Goal: Obtain resource: Obtain resource

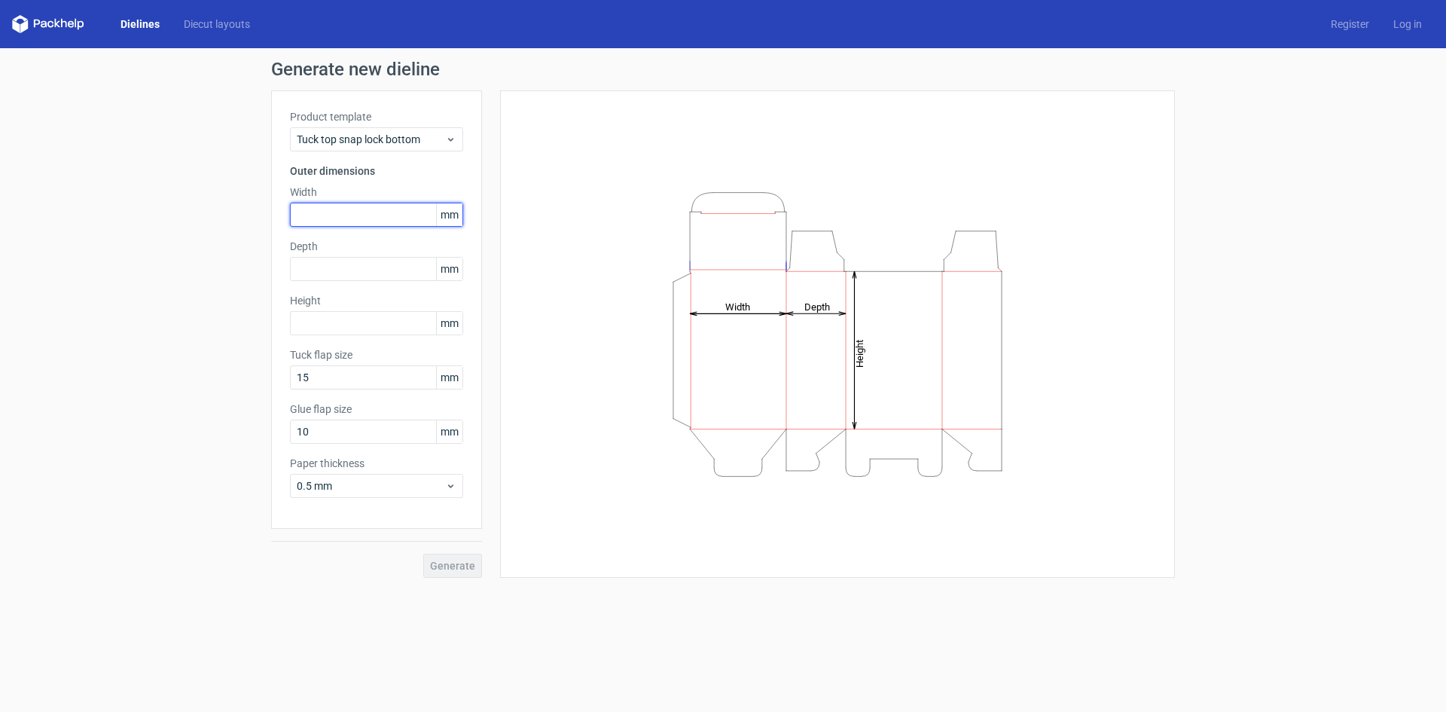
click at [357, 214] on input "text" at bounding box center [376, 215] width 173 height 24
click at [667, 120] on div "Height Depth Width" at bounding box center [837, 334] width 637 height 450
click at [455, 215] on span "mm" at bounding box center [449, 214] width 26 height 23
click at [444, 215] on span "mm" at bounding box center [449, 214] width 26 height 23
click at [360, 221] on input "text" at bounding box center [376, 215] width 173 height 24
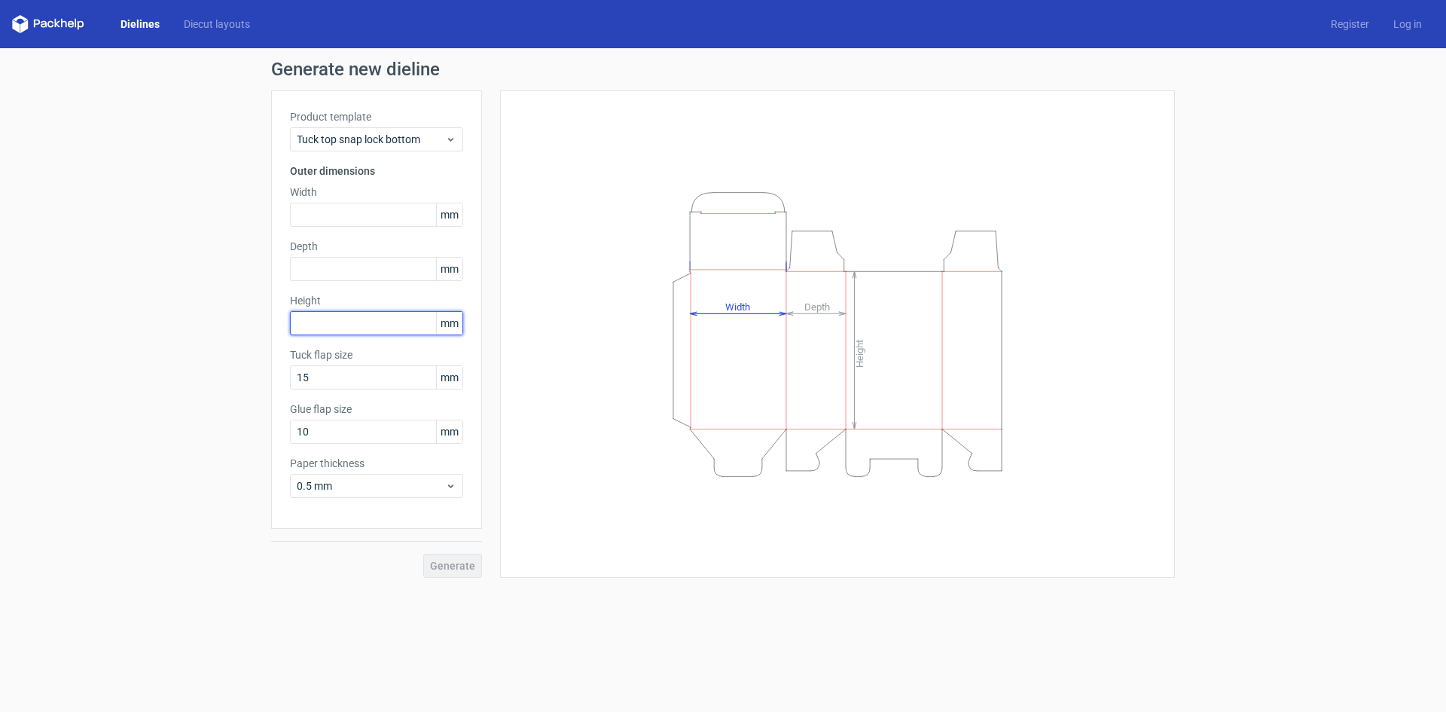
click at [360, 315] on input "text" at bounding box center [376, 323] width 173 height 24
type input "280"
click at [371, 273] on input "text" at bounding box center [376, 269] width 173 height 24
type input "95"
click at [355, 197] on label "Width" at bounding box center [376, 192] width 173 height 15
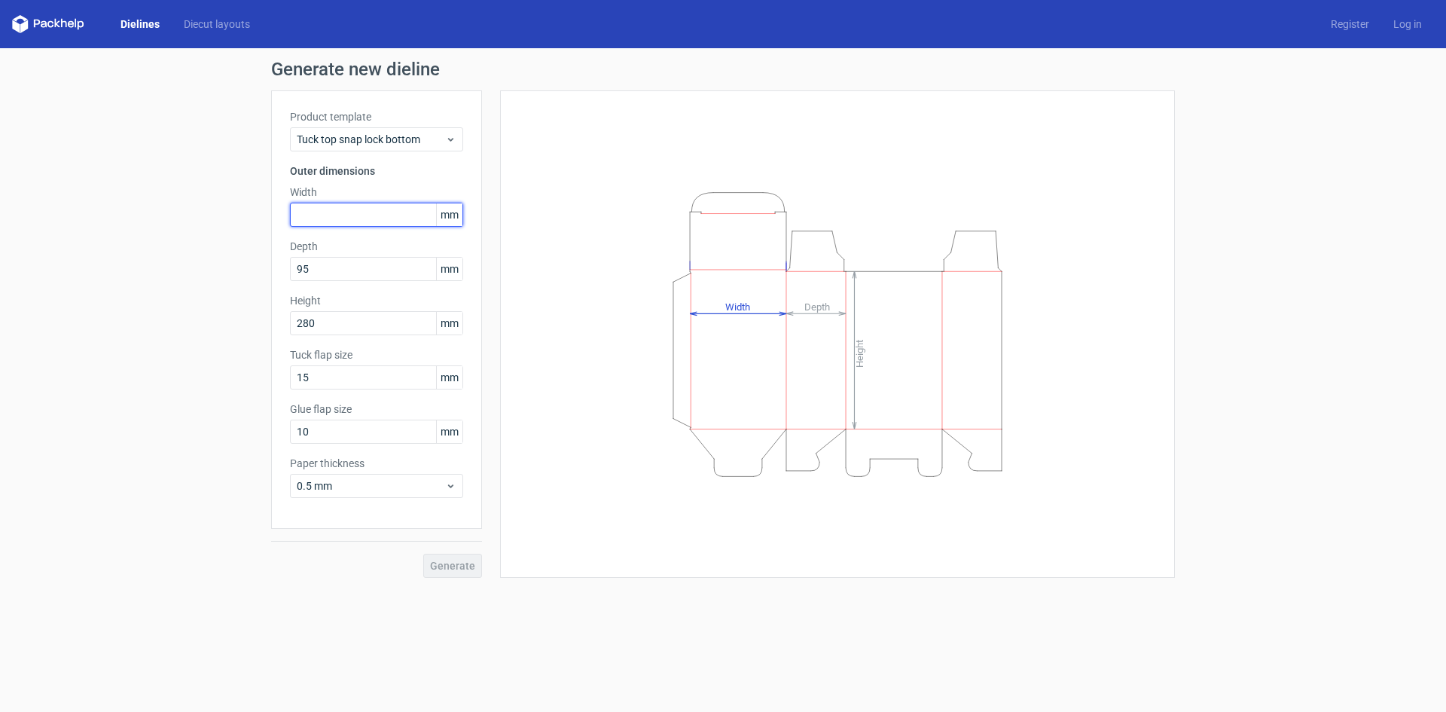
click at [363, 218] on input "text" at bounding box center [376, 215] width 173 height 24
type input "150"
click at [344, 379] on input "15" at bounding box center [376, 377] width 173 height 24
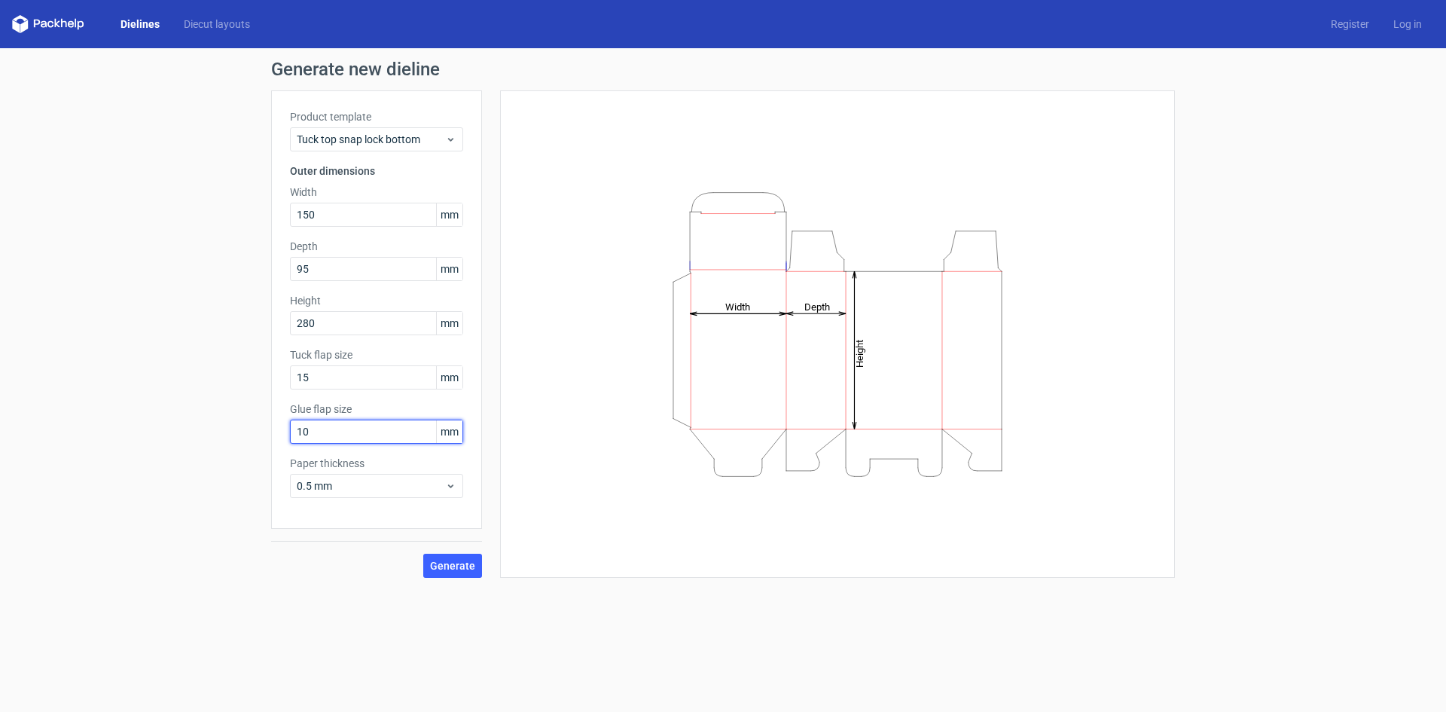
click at [328, 432] on input "10" at bounding box center [376, 432] width 173 height 24
drag, startPoint x: 353, startPoint y: 438, endPoint x: 215, endPoint y: 435, distance: 137.2
click at [215, 435] on div "Generate new dieline Product template Tuck top snap lock bottom Outer dimension…" at bounding box center [723, 319] width 1446 height 542
click at [528, 441] on div "Height Depth Width" at bounding box center [837, 334] width 637 height 450
click at [423, 483] on span "0.5 mm" at bounding box center [371, 485] width 148 height 15
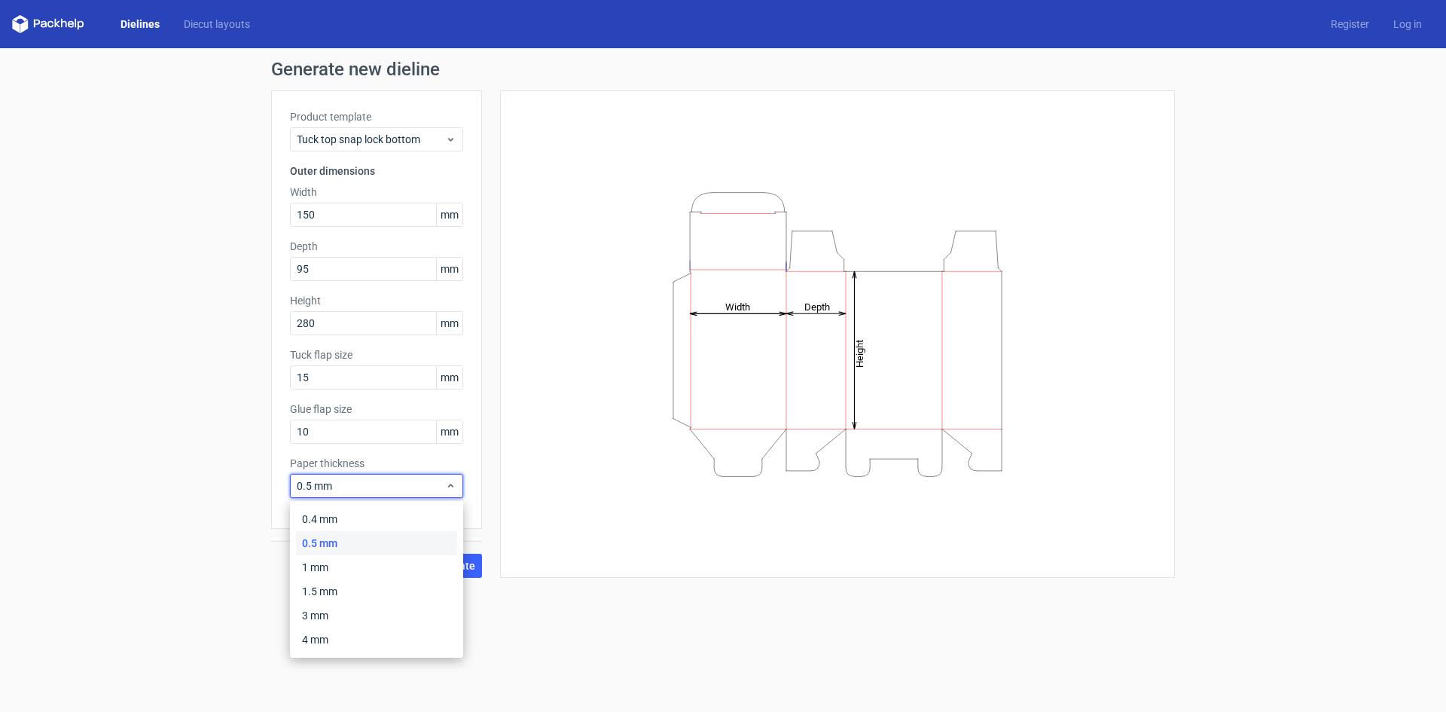
click at [397, 534] on div "0.5 mm" at bounding box center [376, 543] width 161 height 24
click at [448, 487] on icon at bounding box center [450, 486] width 11 height 12
click at [374, 570] on div "1 mm" at bounding box center [376, 567] width 161 height 24
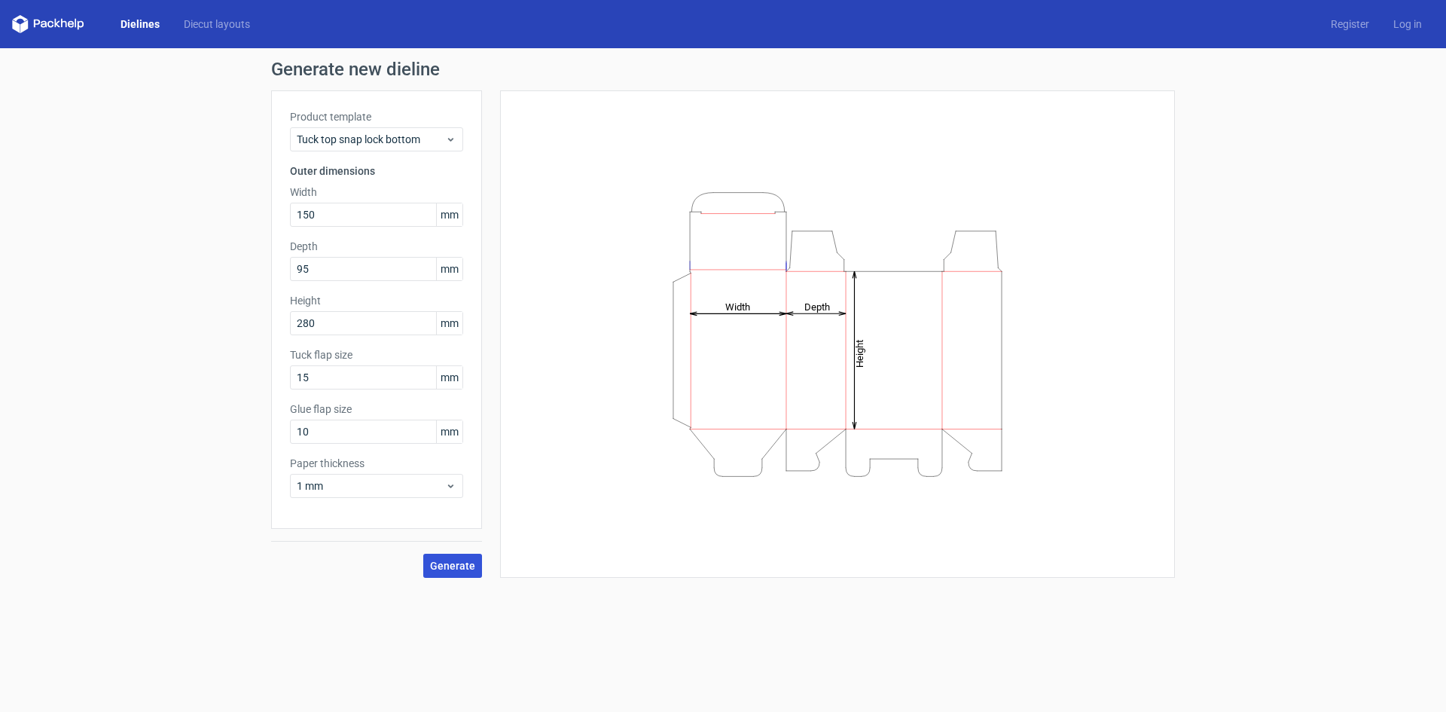
click at [471, 554] on button "Generate" at bounding box center [452, 566] width 59 height 24
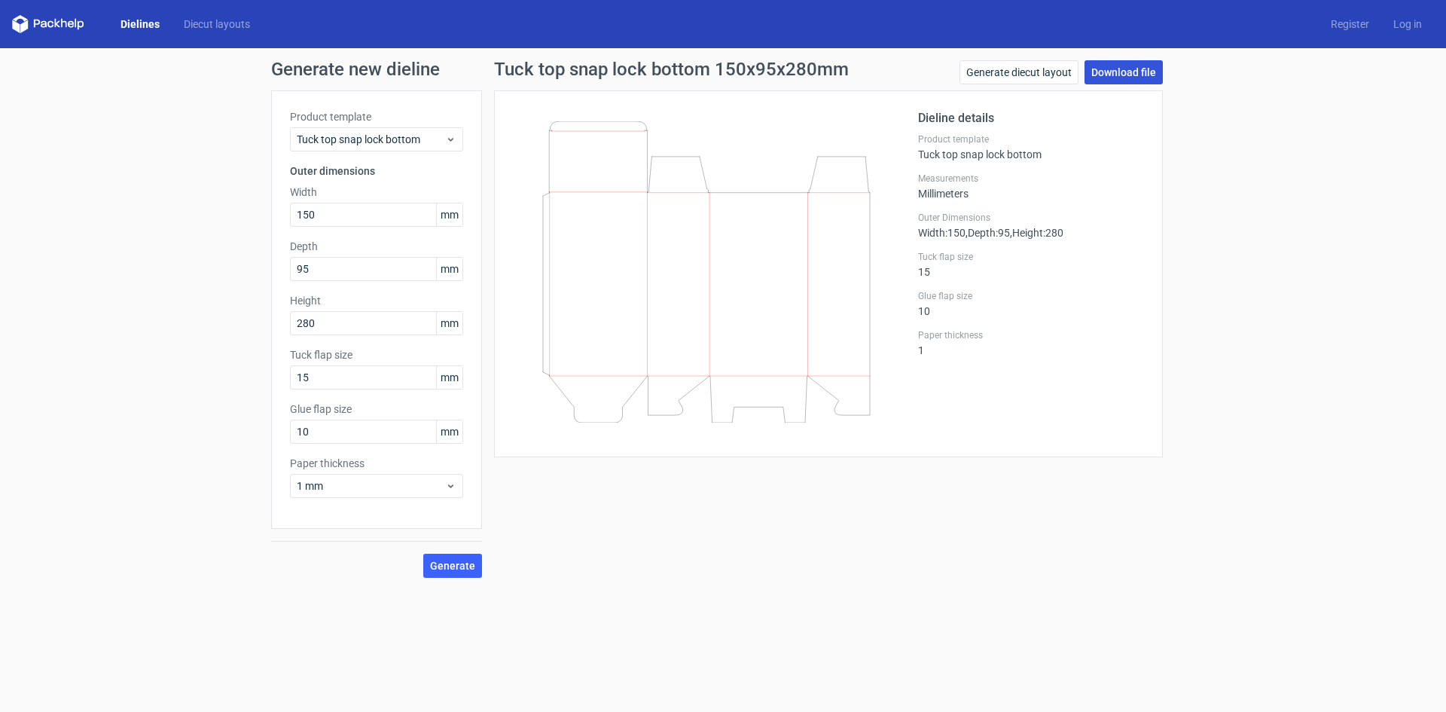
click at [1135, 70] on link "Download file" at bounding box center [1124, 72] width 78 height 24
click at [1069, 67] on link "Generate diecut layout" at bounding box center [1019, 72] width 119 height 24
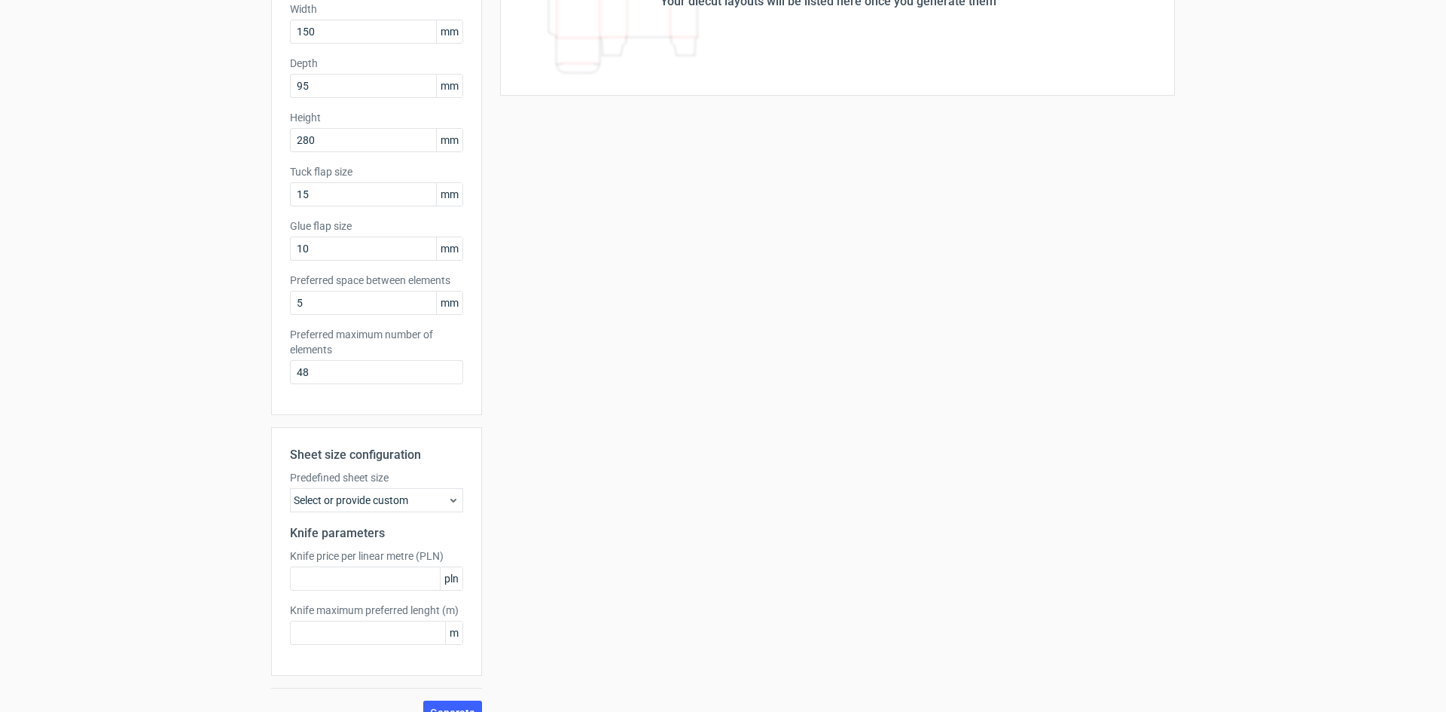
scroll to position [208, 0]
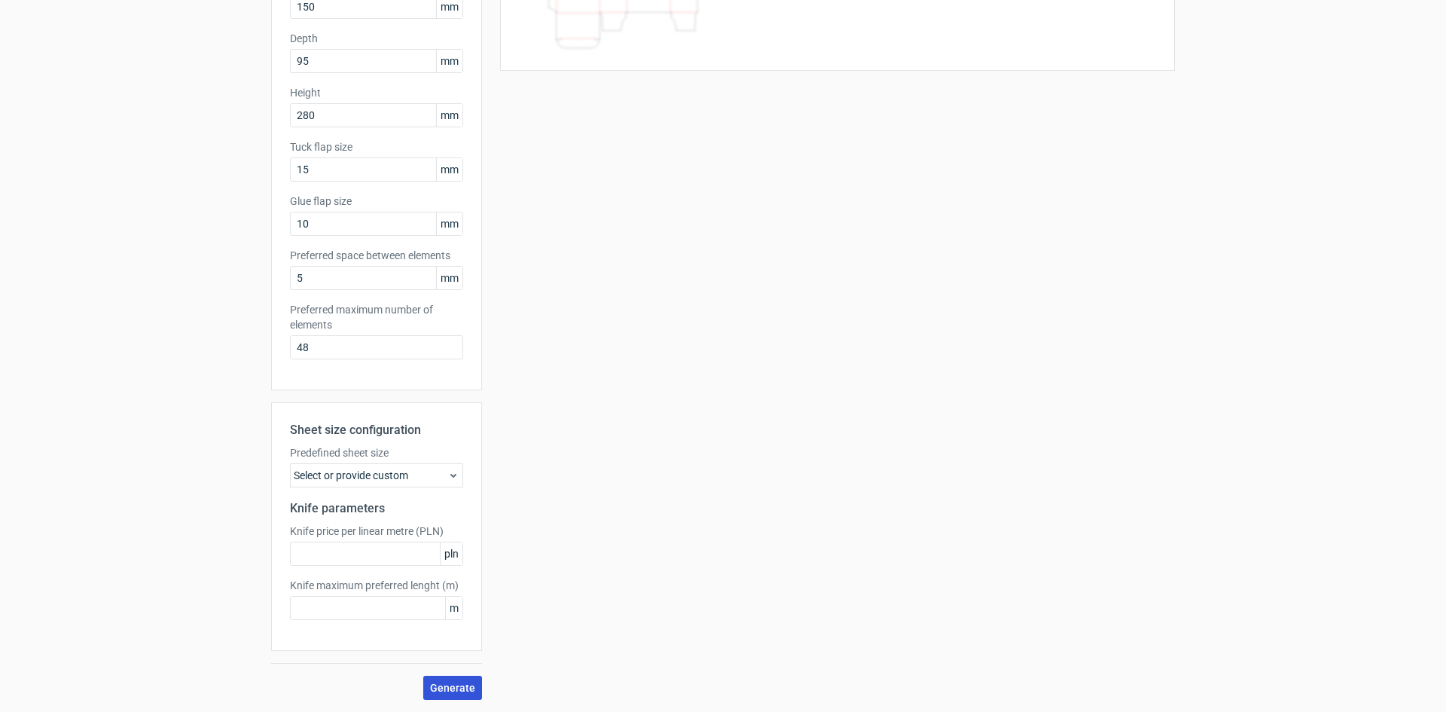
click at [443, 685] on span "Generate" at bounding box center [452, 688] width 45 height 11
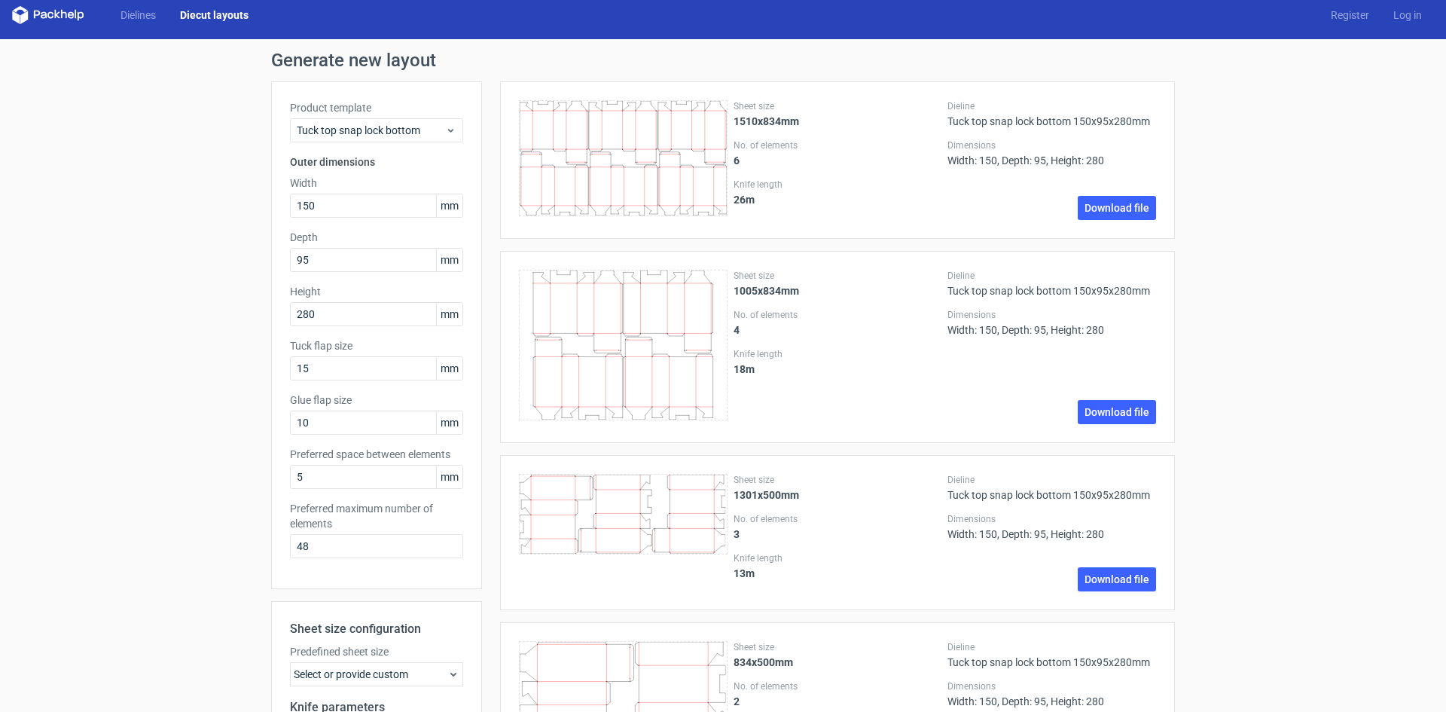
scroll to position [0, 0]
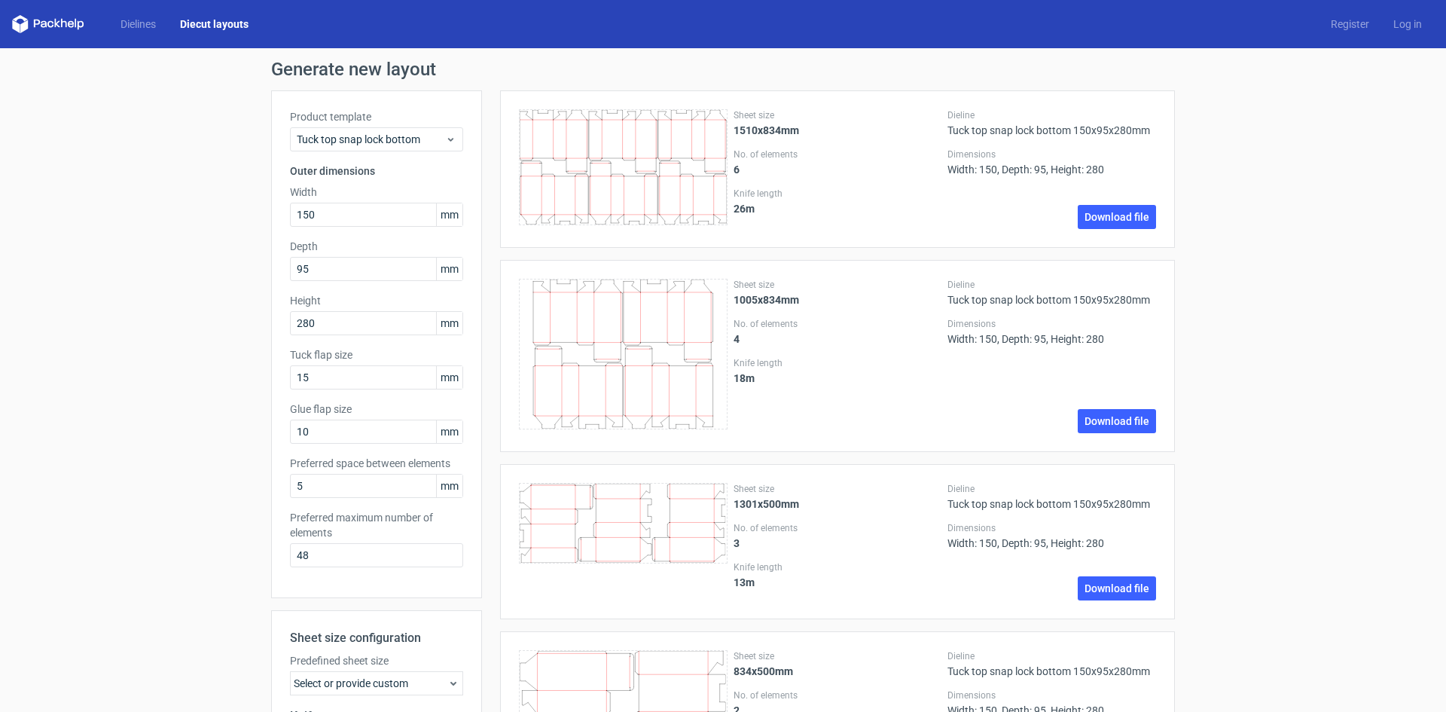
drag, startPoint x: 1302, startPoint y: 295, endPoint x: 1210, endPoint y: 258, distance: 99.0
click at [1303, 294] on div "Generate new layout Product template Tuck top snap lock bottom Outer dimensions…" at bounding box center [723, 537] width 1446 height 978
drag, startPoint x: 140, startPoint y: 26, endPoint x: 150, endPoint y: 33, distance: 12.4
click at [140, 26] on link "Dielines" at bounding box center [138, 24] width 60 height 15
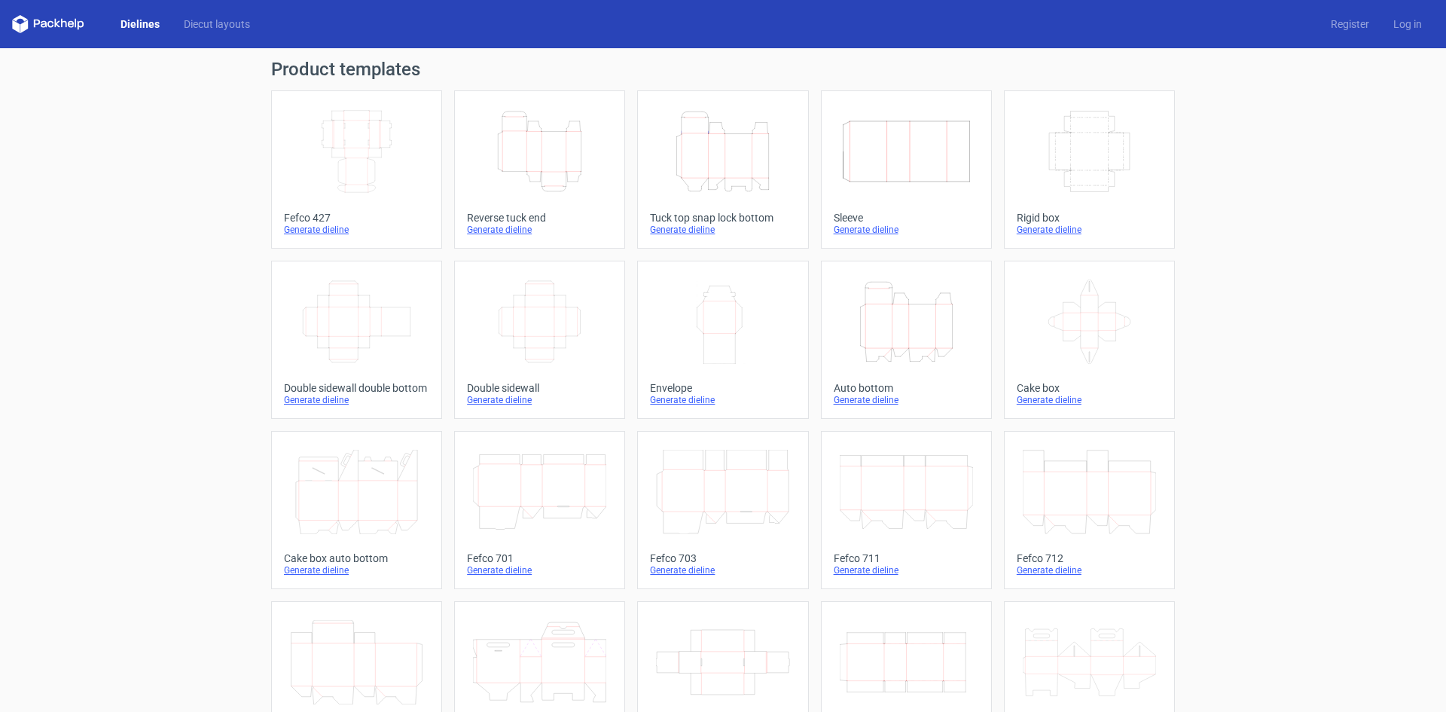
click at [716, 155] on icon "Height Depth Width" at bounding box center [722, 151] width 133 height 84
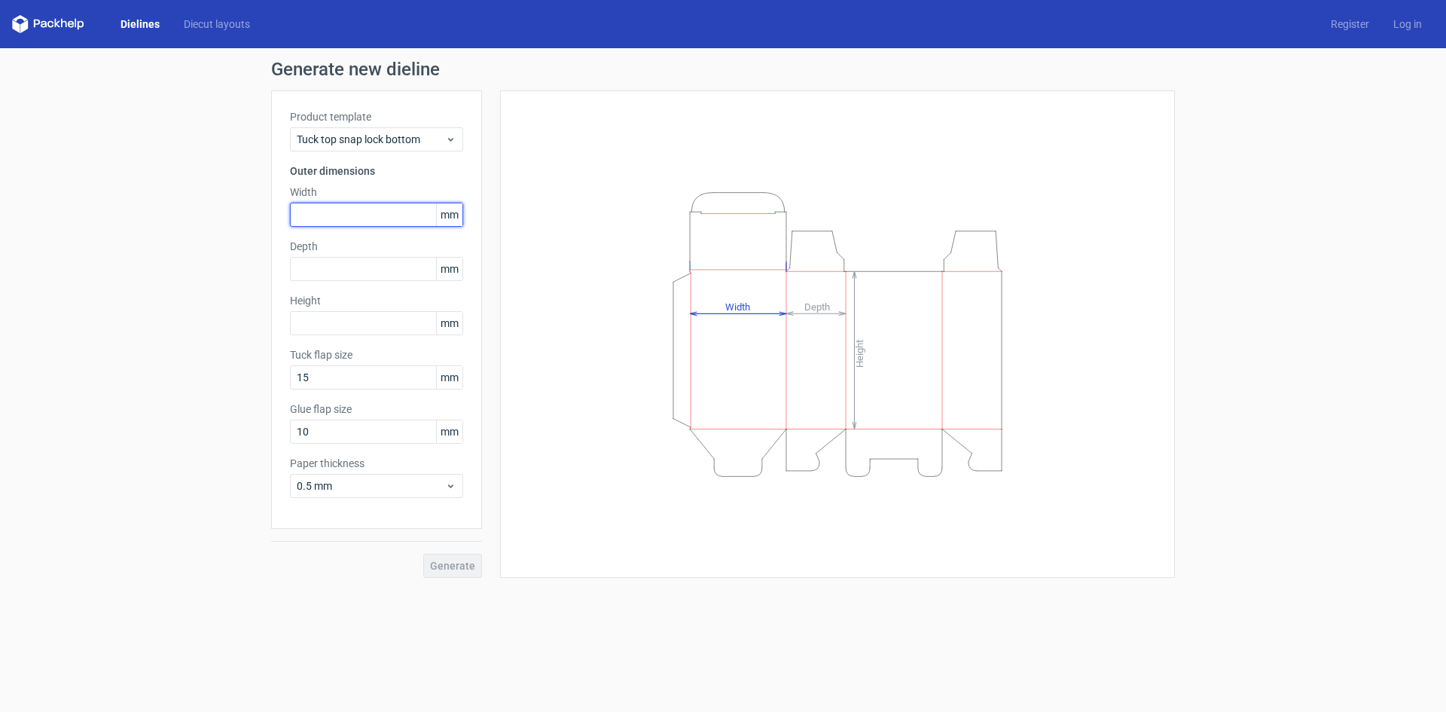
click at [344, 203] on input "text" at bounding box center [376, 215] width 173 height 24
type input "150"
type input "95"
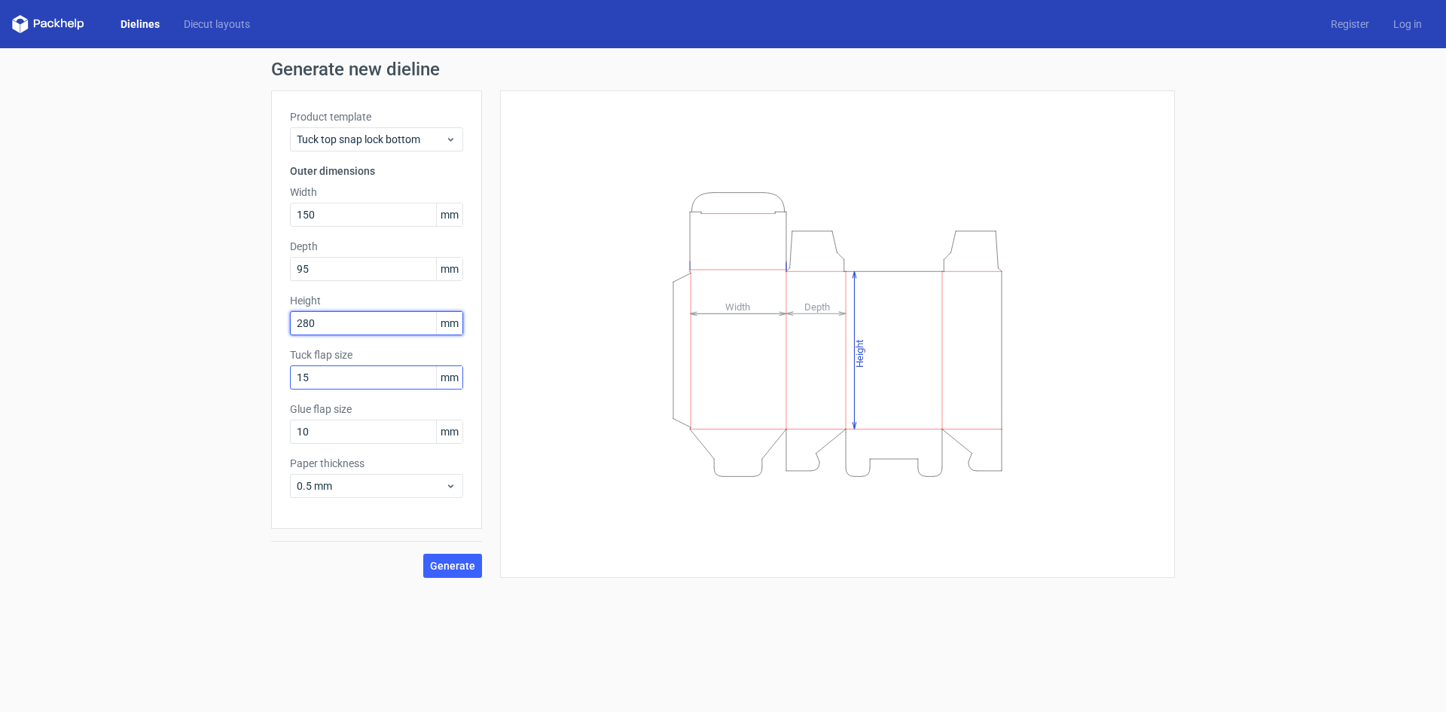
type input "280"
click at [398, 379] on input "15" at bounding box center [376, 377] width 173 height 24
click at [382, 414] on label "Glue flap size" at bounding box center [376, 409] width 173 height 15
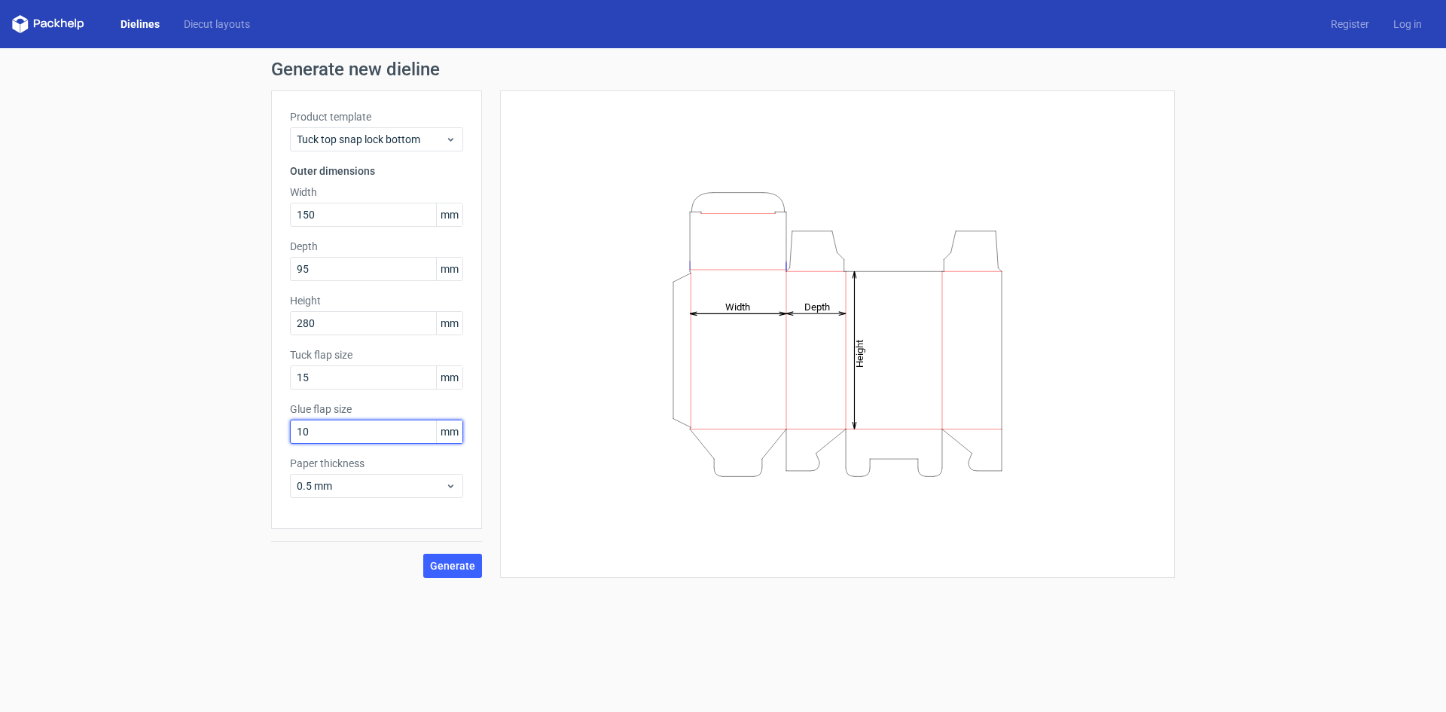
click at [343, 429] on input "10" at bounding box center [376, 432] width 173 height 24
click at [371, 396] on div "Product template Tuck top snap lock bottom Outer dimensions Width 150 mm Depth …" at bounding box center [376, 309] width 211 height 438
click at [369, 377] on input "15" at bounding box center [376, 377] width 173 height 24
click at [361, 433] on input "10" at bounding box center [376, 432] width 173 height 24
click at [319, 320] on input "280" at bounding box center [376, 323] width 173 height 24
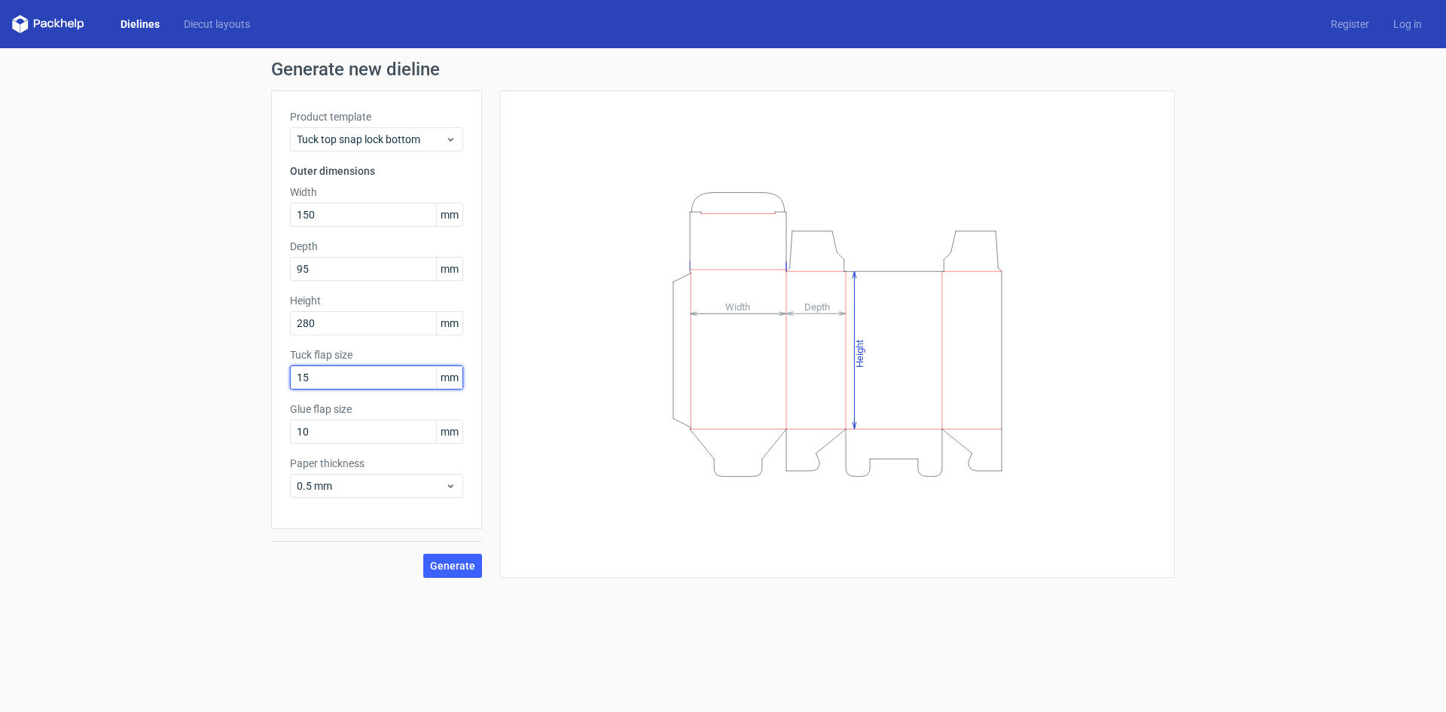
click at [365, 380] on input "15" at bounding box center [376, 377] width 173 height 24
click at [322, 429] on input "10" at bounding box center [376, 432] width 173 height 24
click at [362, 486] on span "0.5 mm" at bounding box center [371, 485] width 148 height 15
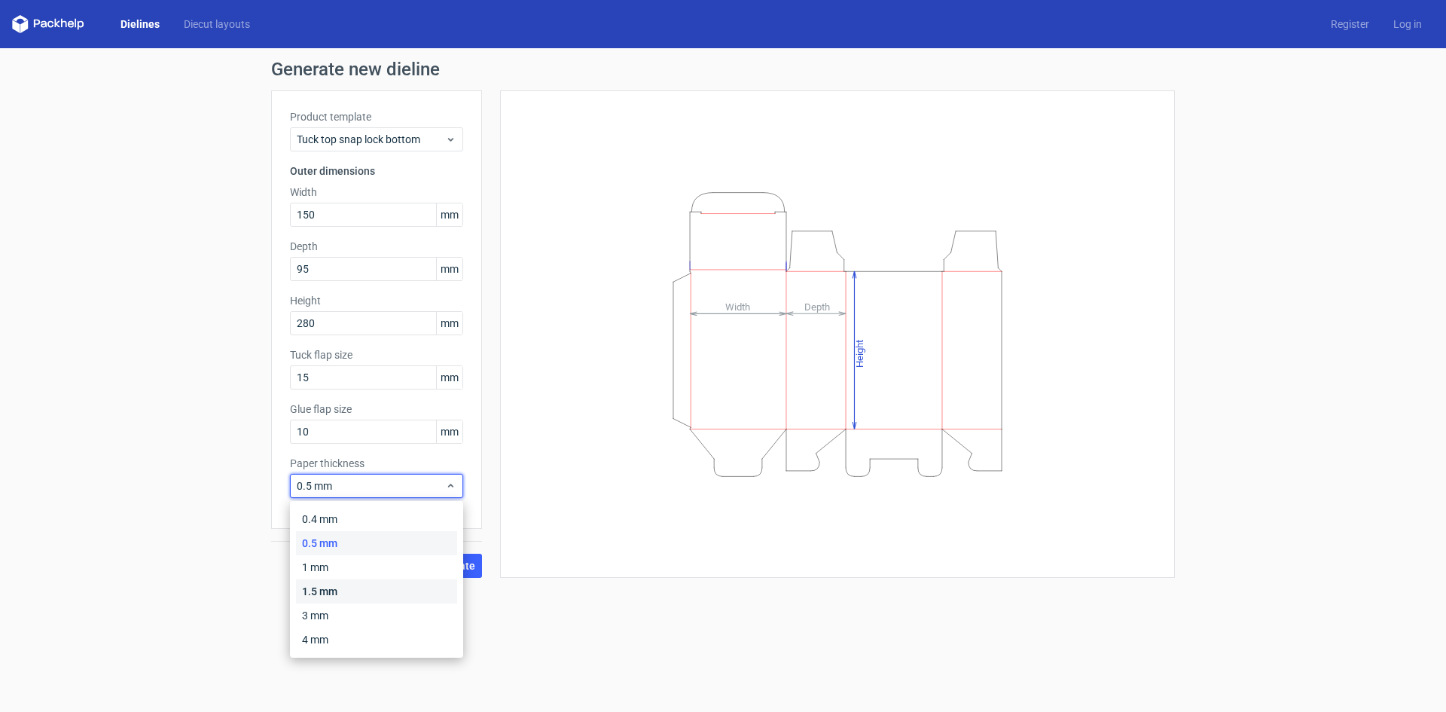
click at [349, 586] on div "1.5 mm" at bounding box center [376, 591] width 161 height 24
click at [404, 485] on span "1.5 mm" at bounding box center [371, 485] width 148 height 15
click at [331, 544] on div "0.5 mm" at bounding box center [376, 543] width 161 height 24
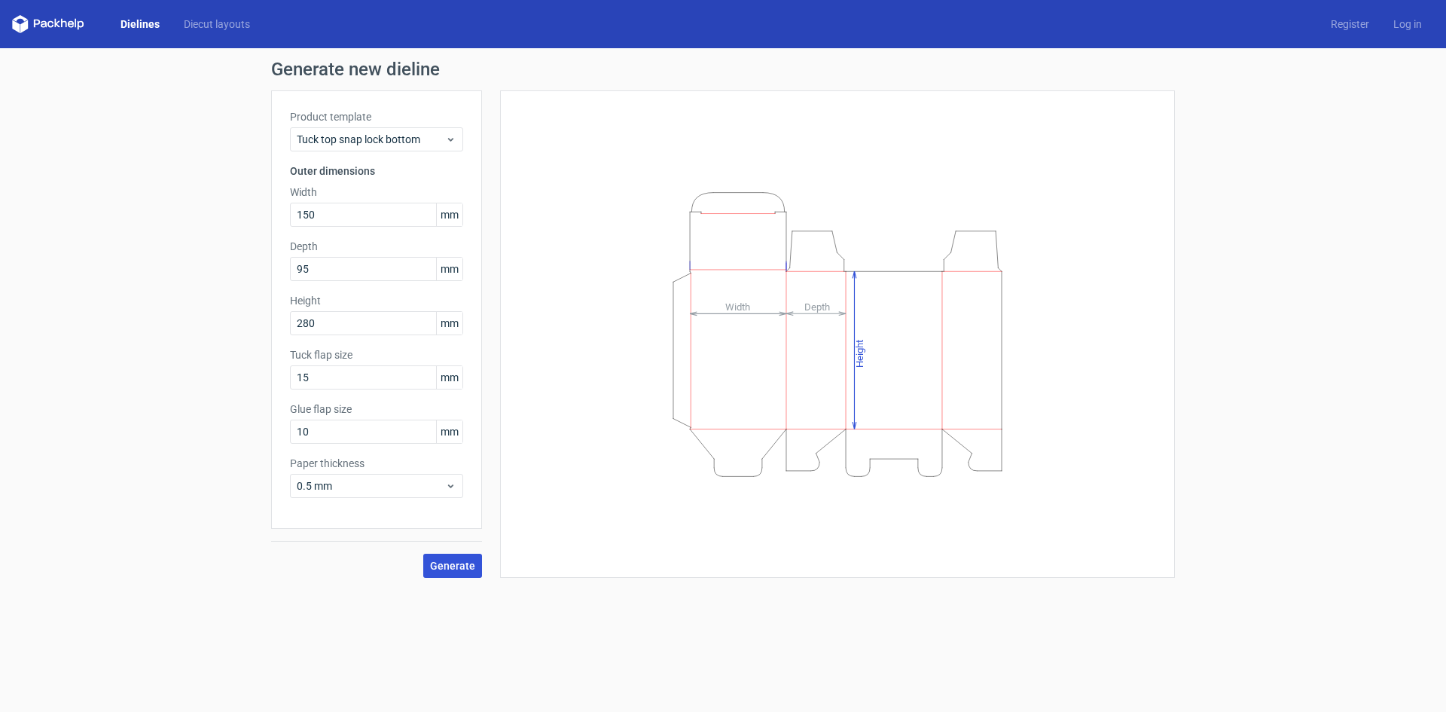
click at [445, 574] on button "Generate" at bounding box center [452, 566] width 59 height 24
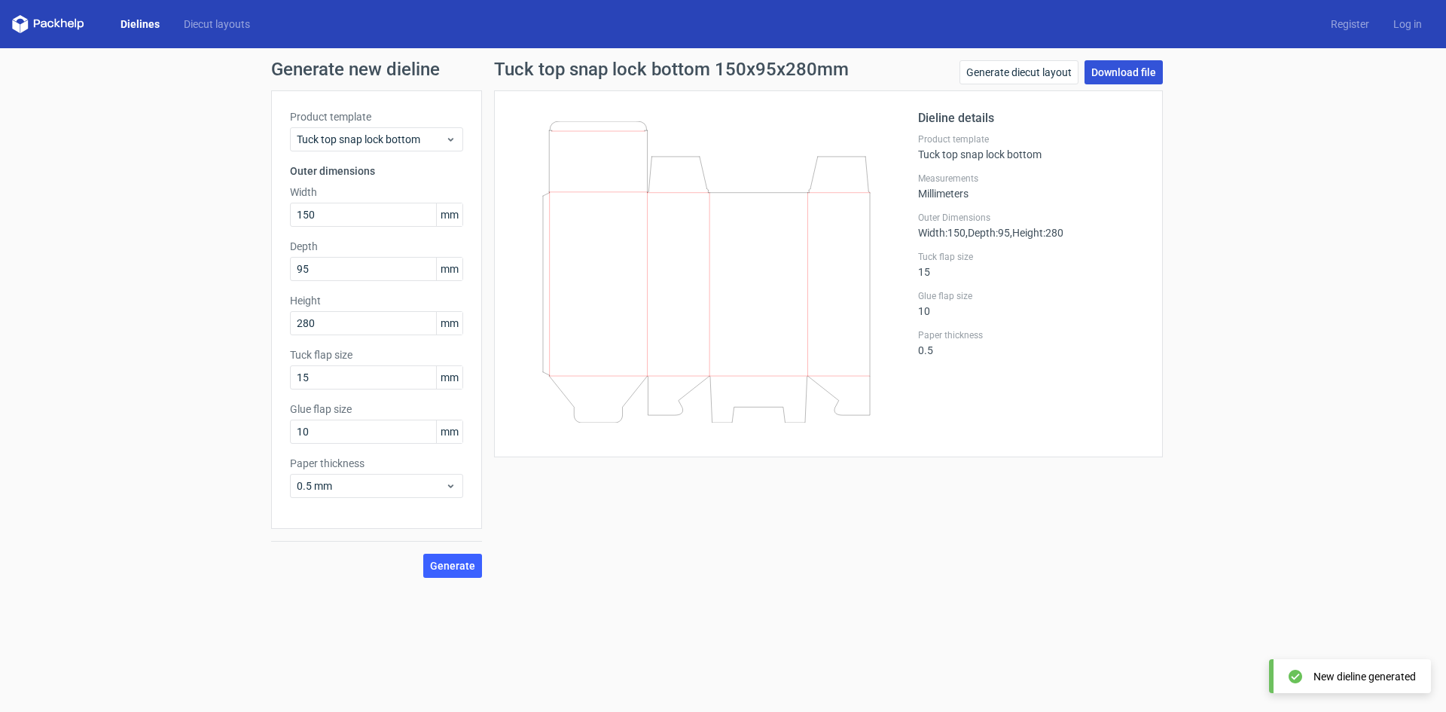
click at [1110, 78] on link "Download file" at bounding box center [1124, 72] width 78 height 24
click at [1293, 271] on div "Generate new dieline Product template Tuck top snap lock bottom Outer dimension…" at bounding box center [723, 319] width 1446 height 542
drag, startPoint x: 799, startPoint y: 334, endPoint x: 916, endPoint y: 253, distance: 142.9
click at [970, 255] on label "Tuck flap size" at bounding box center [1031, 257] width 226 height 12
drag, startPoint x: 671, startPoint y: 241, endPoint x: 991, endPoint y: 160, distance: 330.4
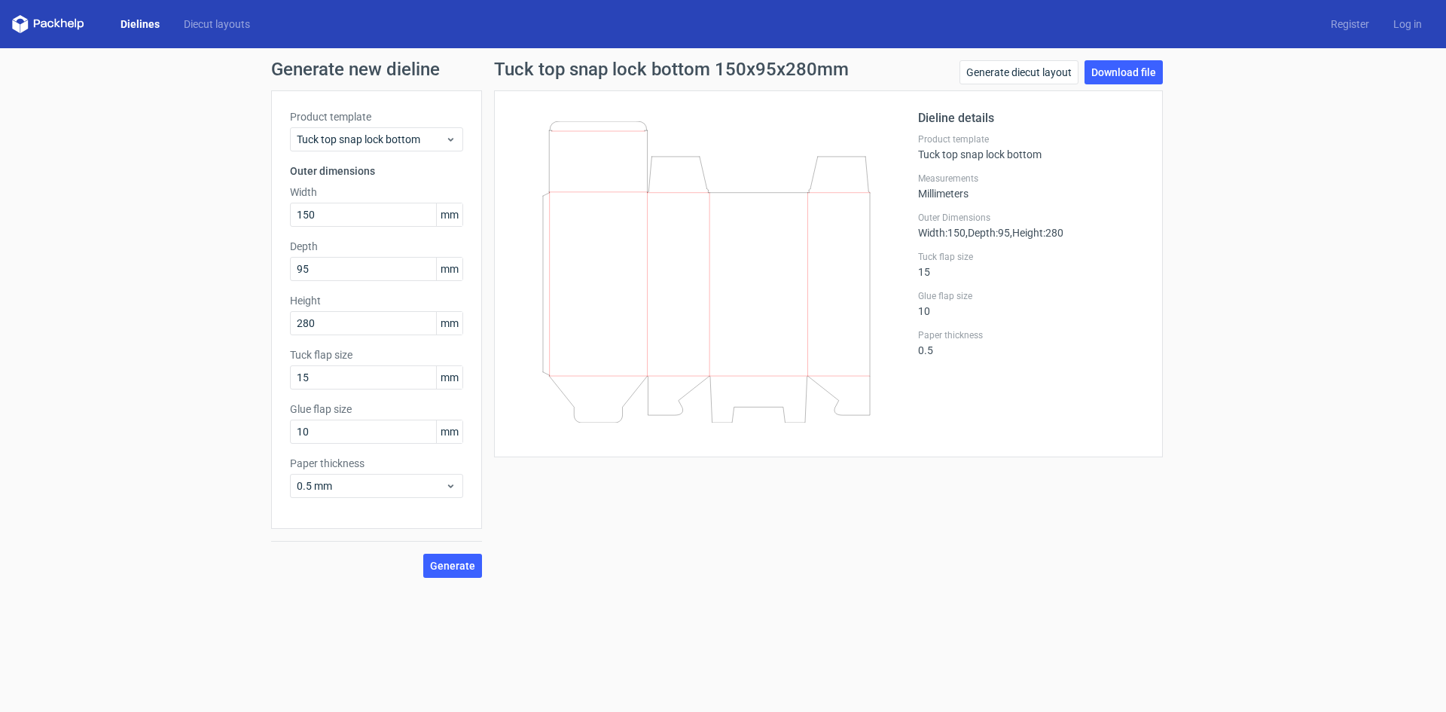
click at [924, 223] on label "Outer Dimensions" at bounding box center [1031, 218] width 226 height 12
click at [1138, 64] on link "Download file" at bounding box center [1124, 72] width 78 height 24
click at [423, 135] on span "Tuck top snap lock bottom" at bounding box center [371, 139] width 148 height 15
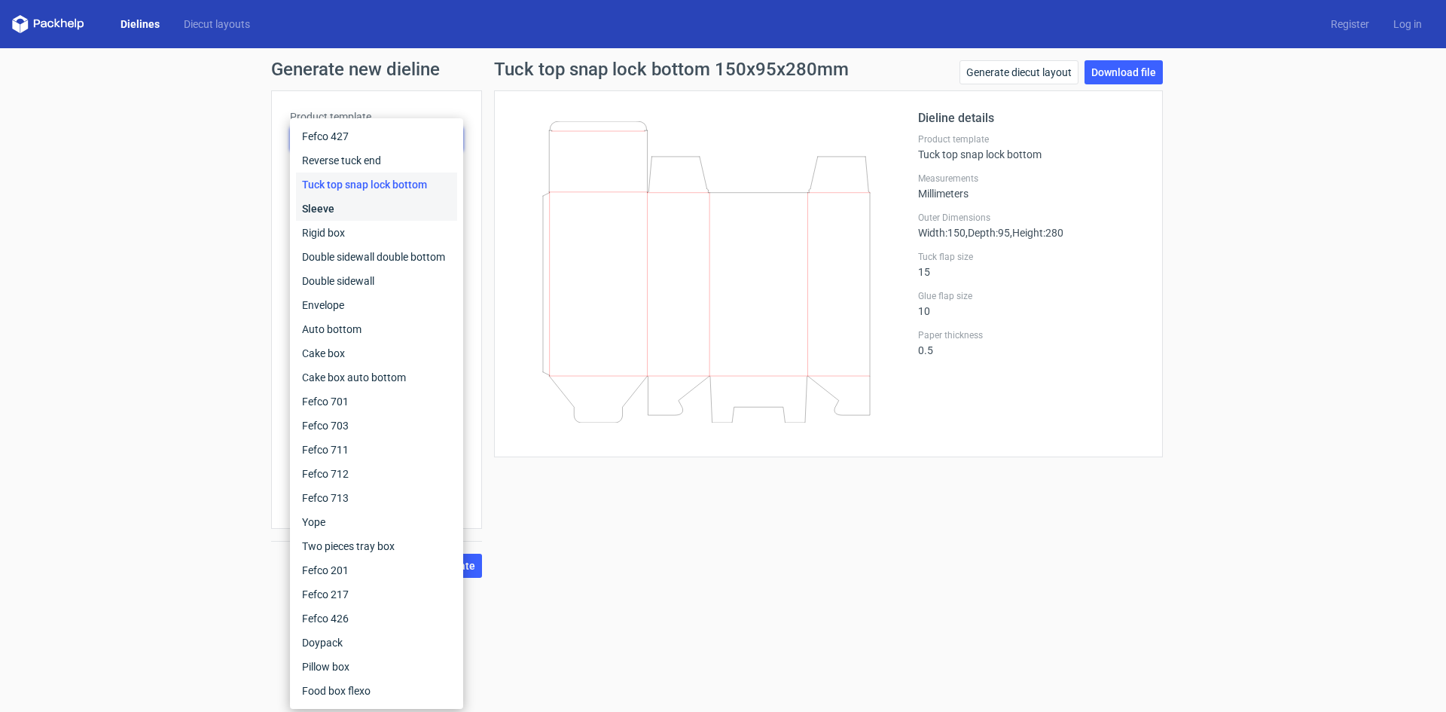
click at [386, 206] on div "Sleeve" at bounding box center [376, 209] width 161 height 24
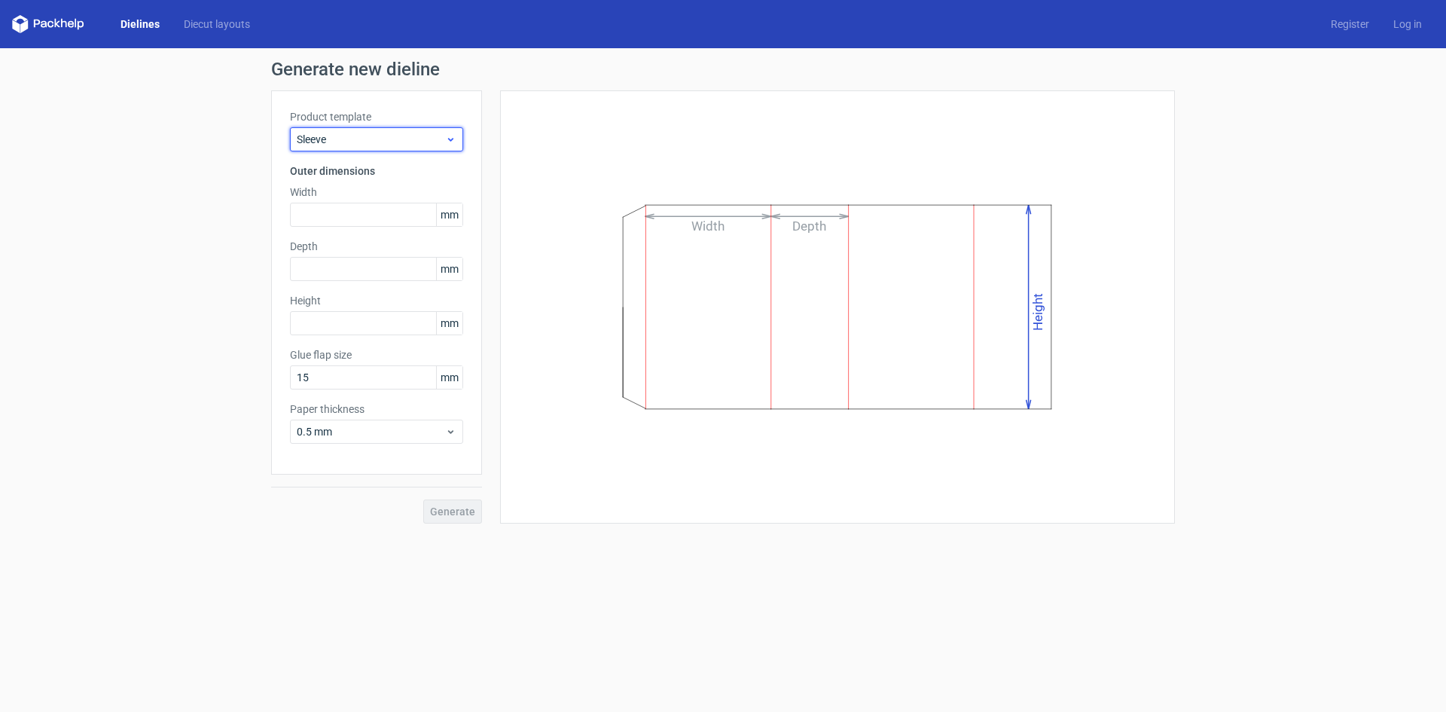
click at [446, 142] on icon at bounding box center [450, 139] width 11 height 12
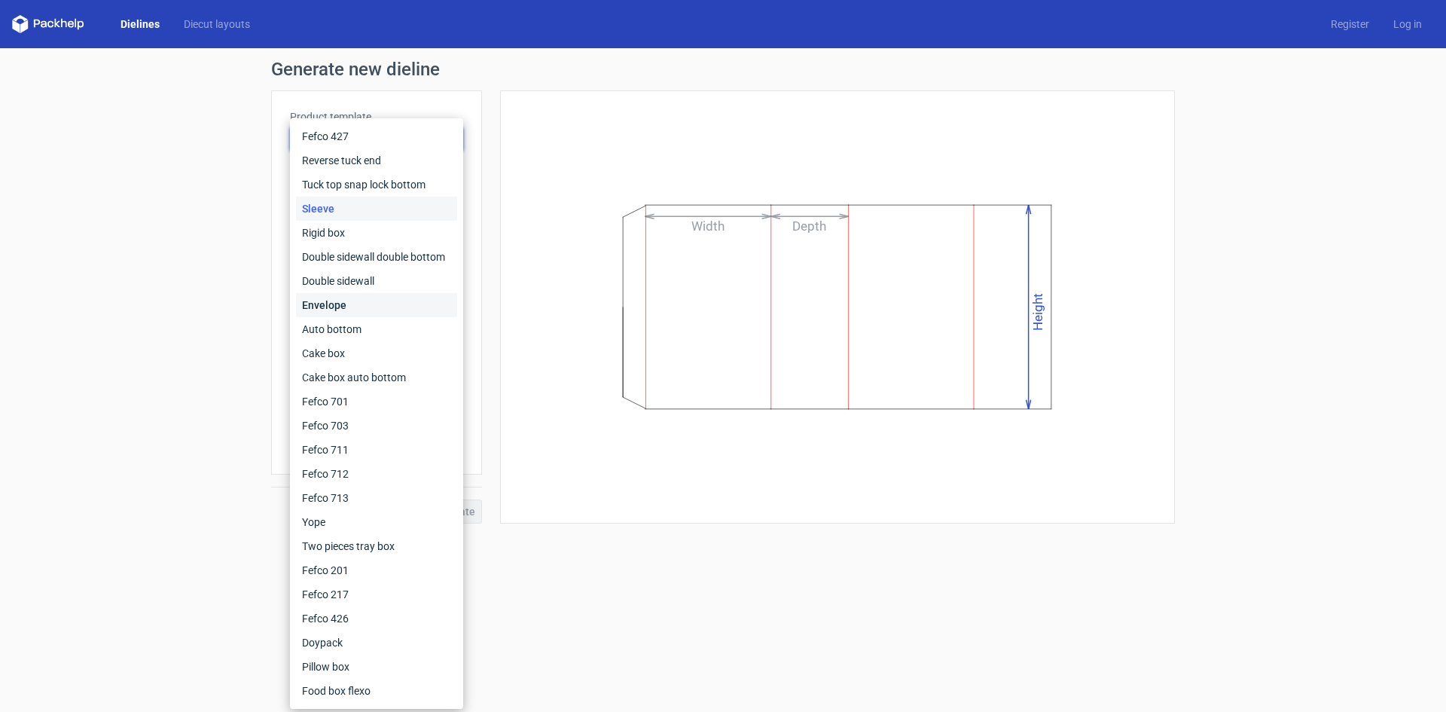
click at [341, 295] on div "Envelope" at bounding box center [376, 305] width 161 height 24
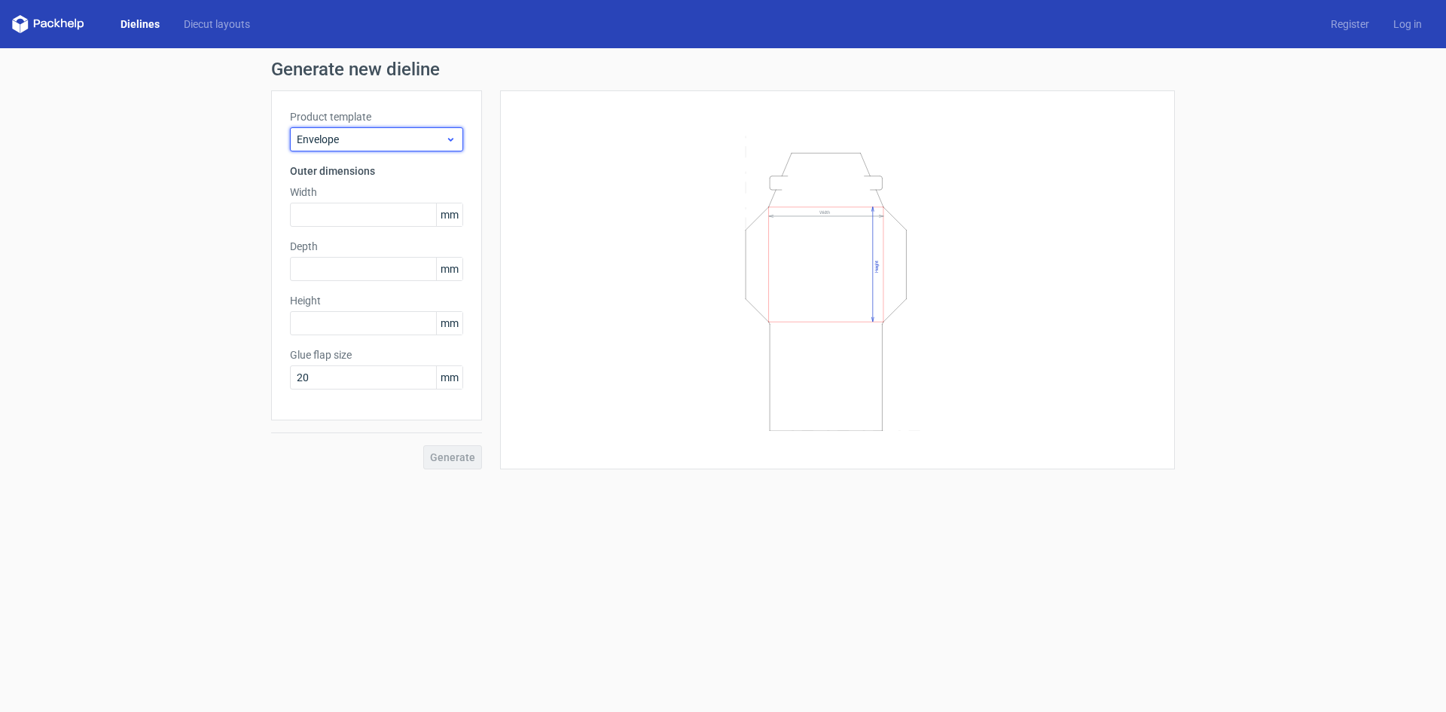
click at [390, 133] on span "Envelope" at bounding box center [371, 139] width 148 height 15
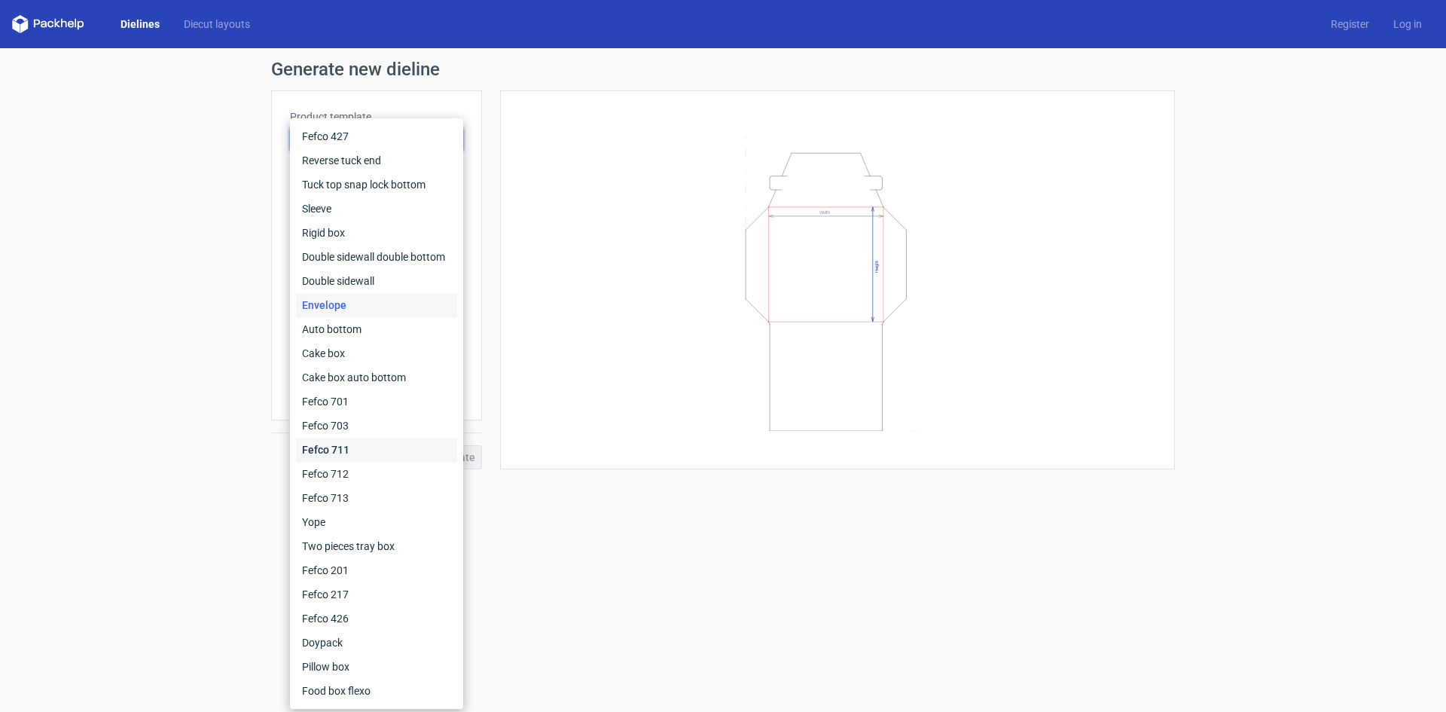
click at [378, 453] on div "Fefco 711" at bounding box center [376, 450] width 161 height 24
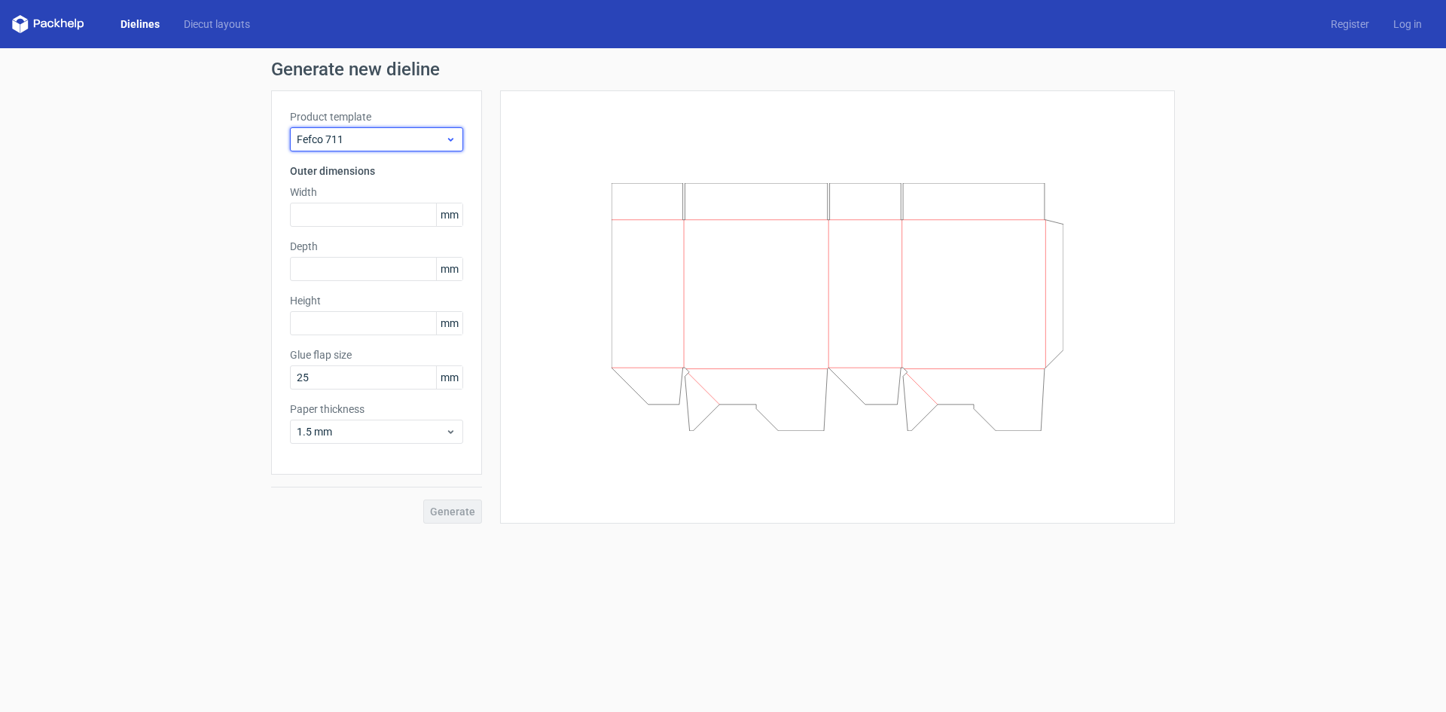
click at [381, 128] on div "Fefco 711" at bounding box center [376, 139] width 173 height 24
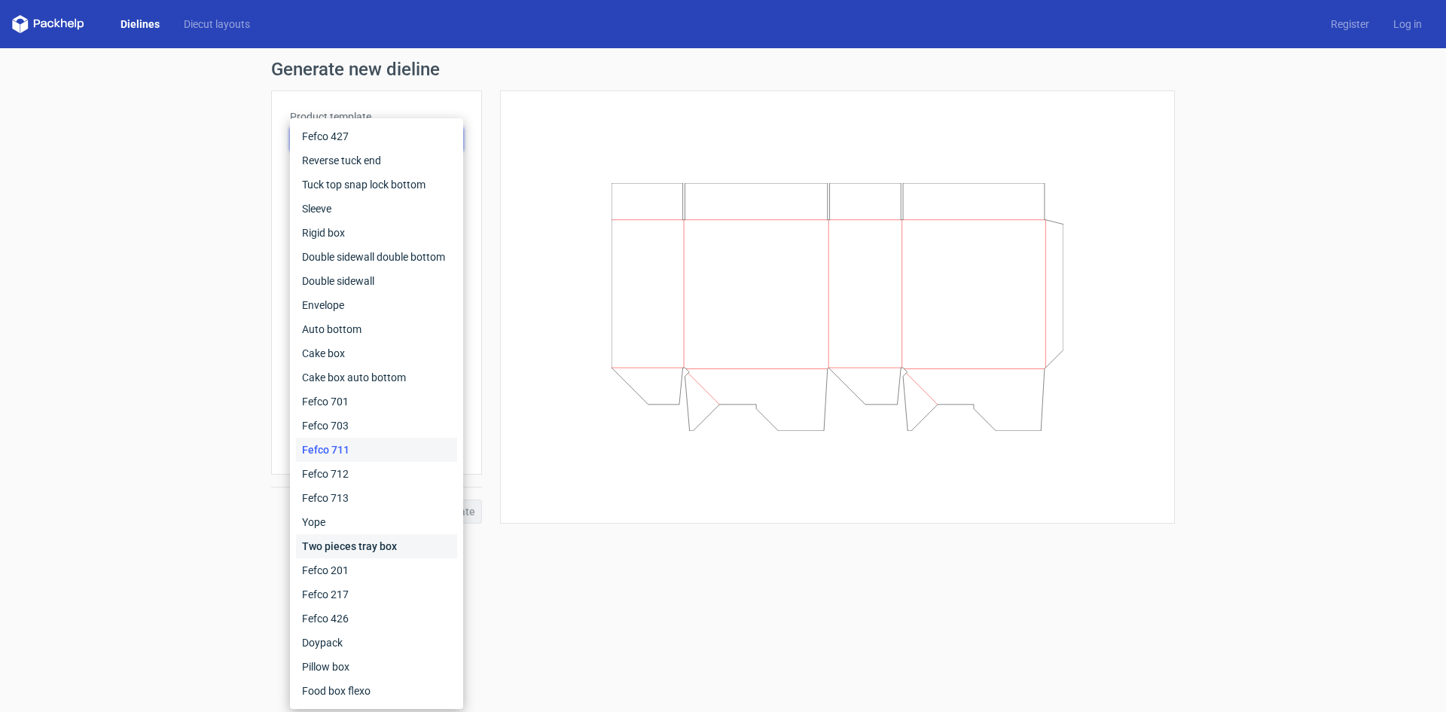
click at [414, 551] on div "Two pieces tray box" at bounding box center [376, 546] width 161 height 24
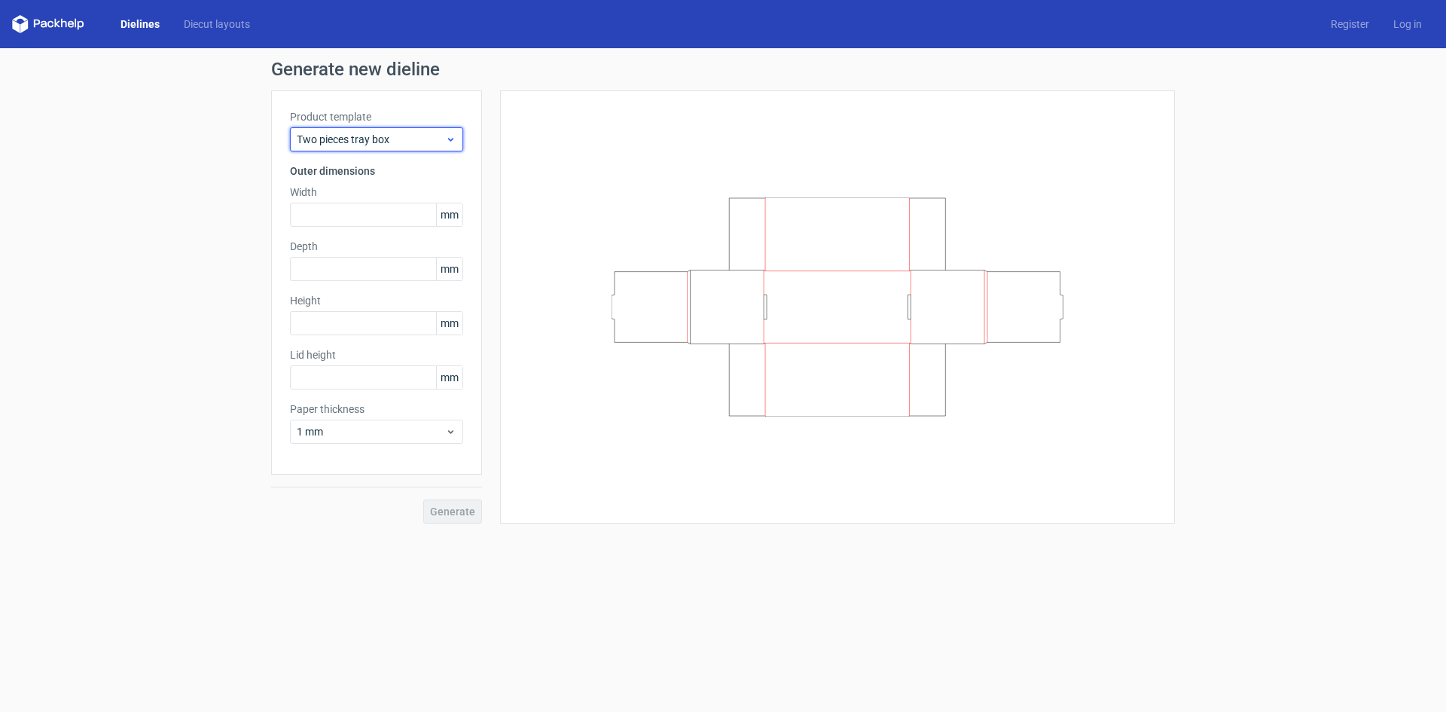
click at [413, 134] on span "Two pieces tray box" at bounding box center [371, 139] width 148 height 15
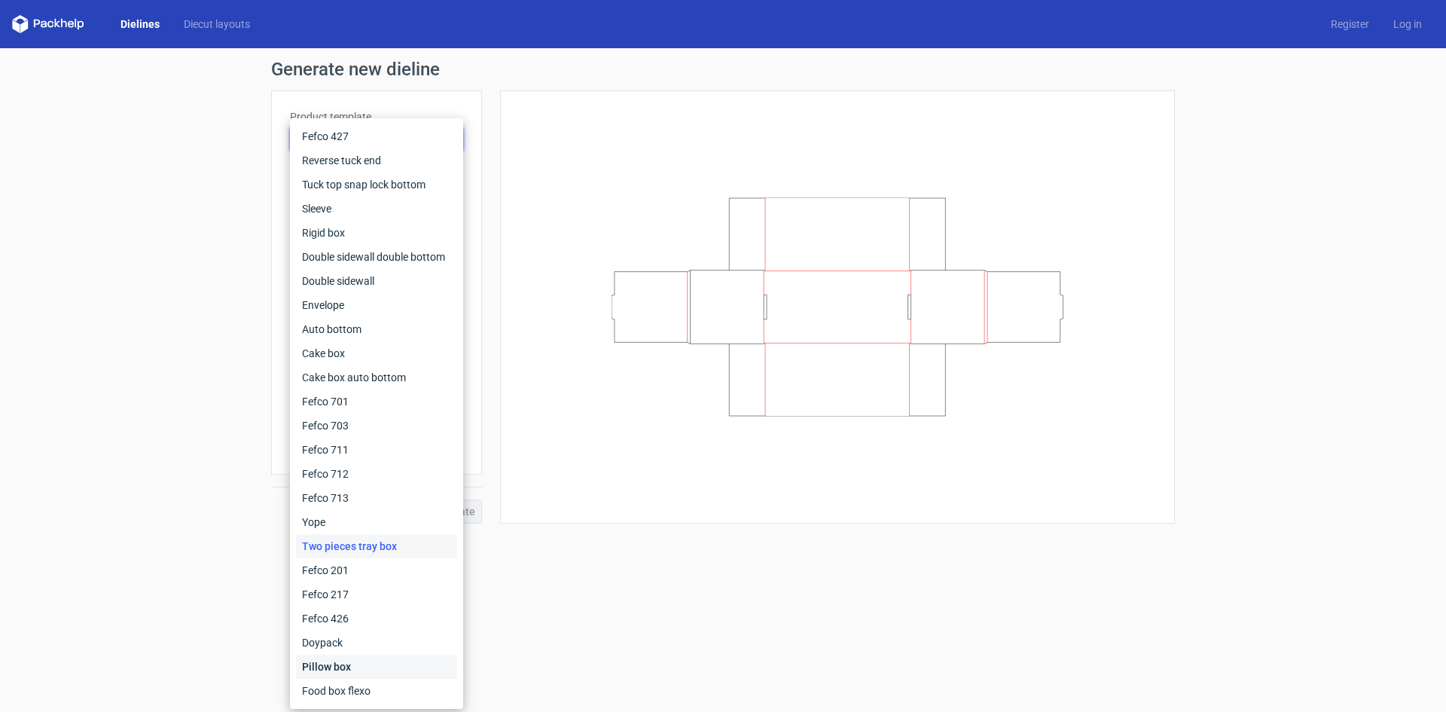
click at [384, 656] on div "Pillow box" at bounding box center [376, 667] width 161 height 24
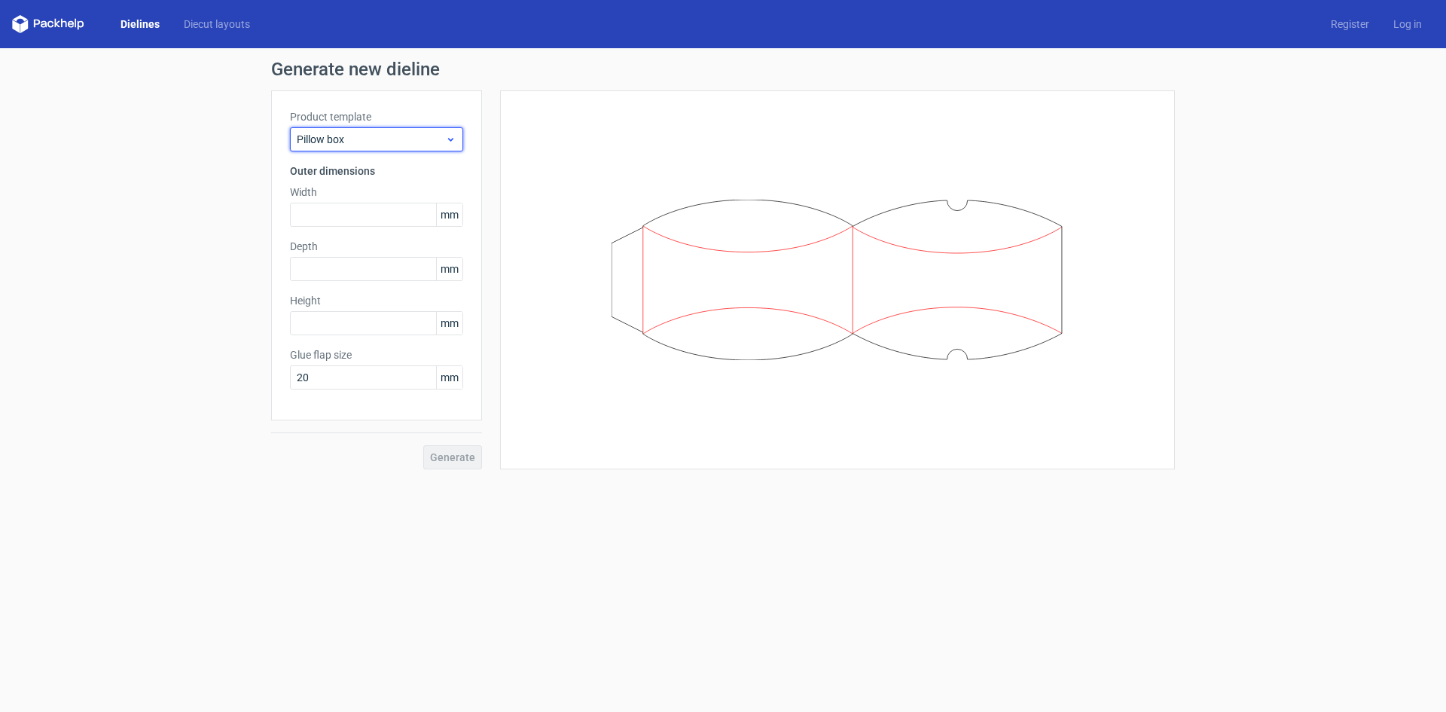
click at [439, 141] on span "Pillow box" at bounding box center [371, 139] width 148 height 15
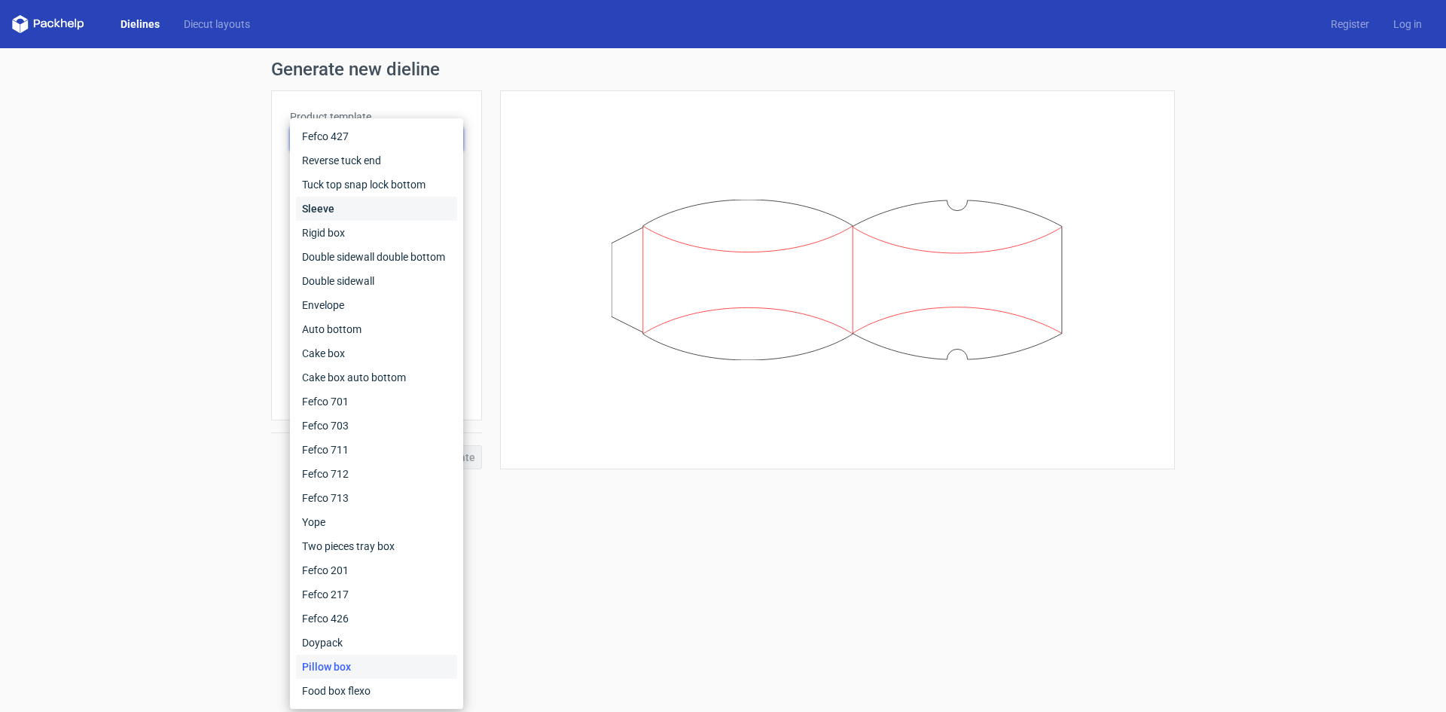
click at [438, 203] on div "Sleeve" at bounding box center [376, 209] width 161 height 24
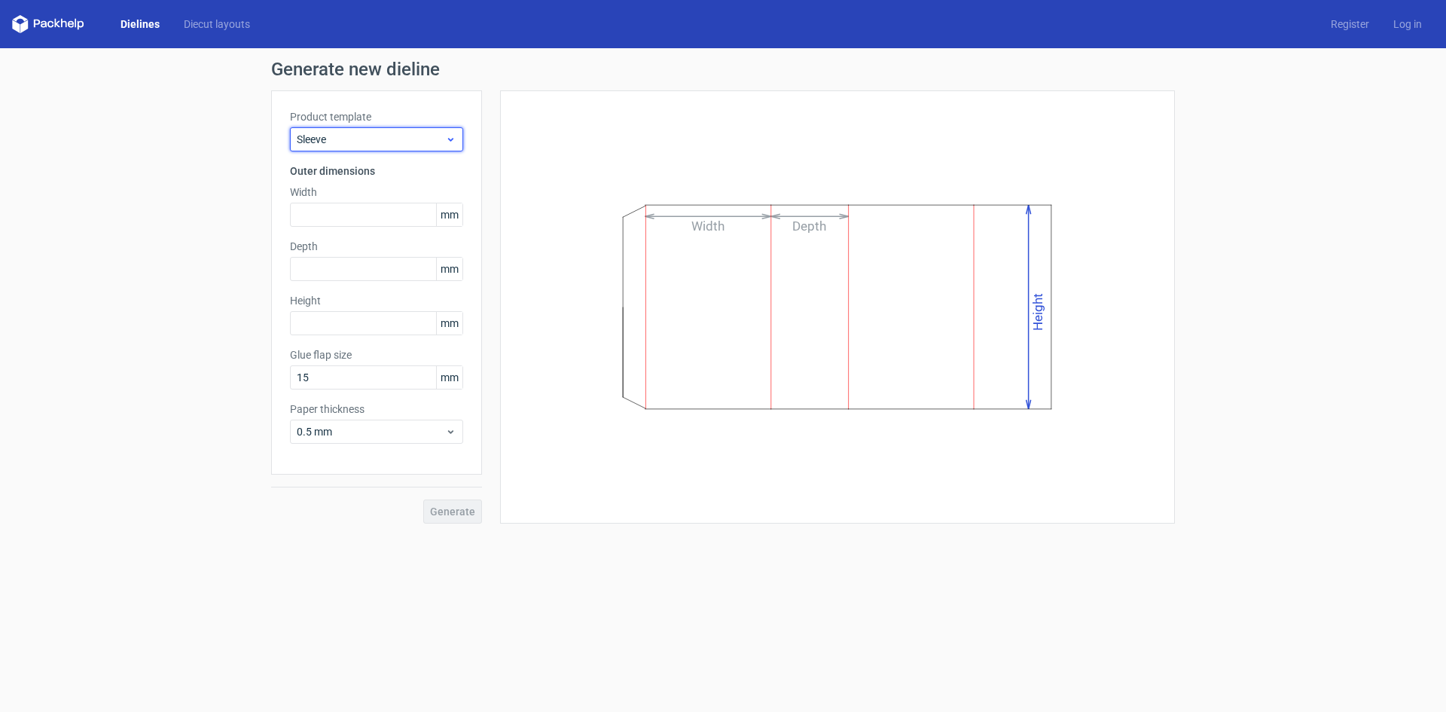
click at [425, 149] on div "Sleeve" at bounding box center [376, 139] width 173 height 24
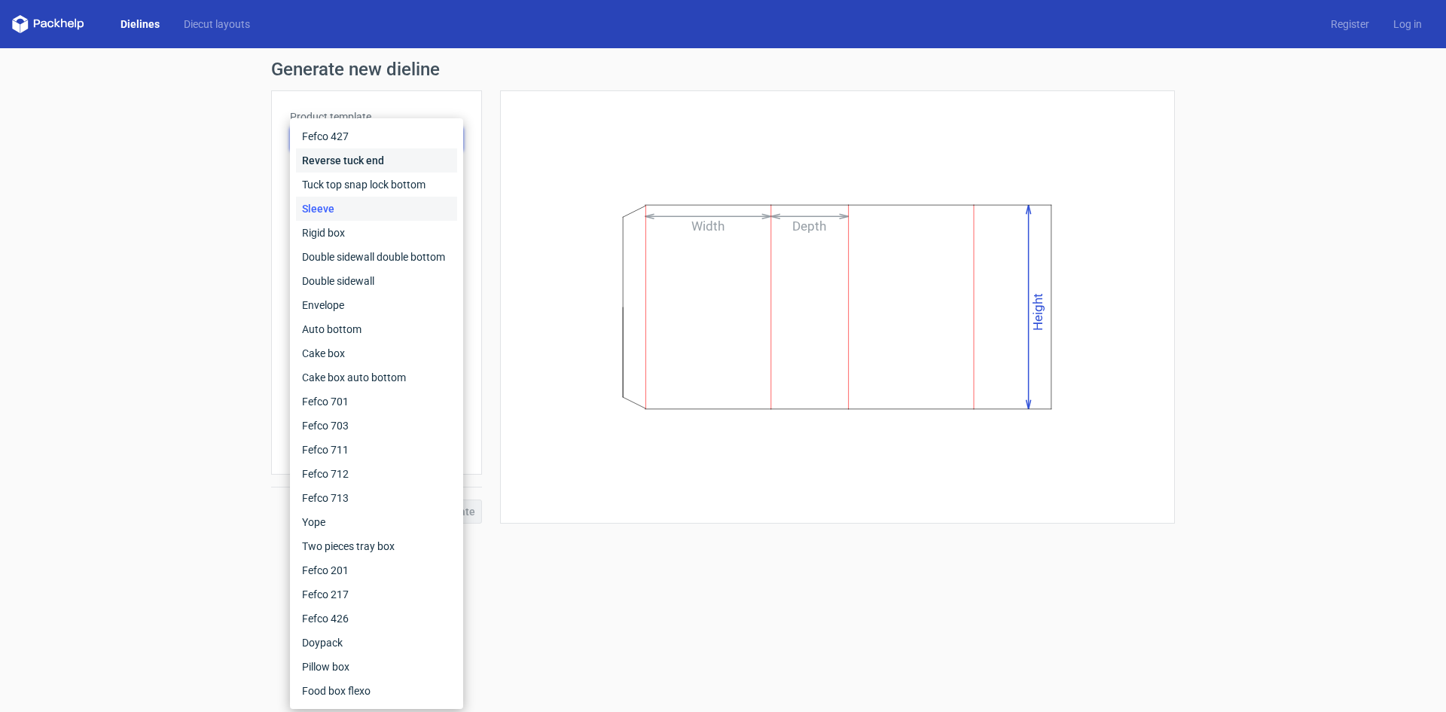
click at [391, 159] on div "Reverse tuck end" at bounding box center [376, 160] width 161 height 24
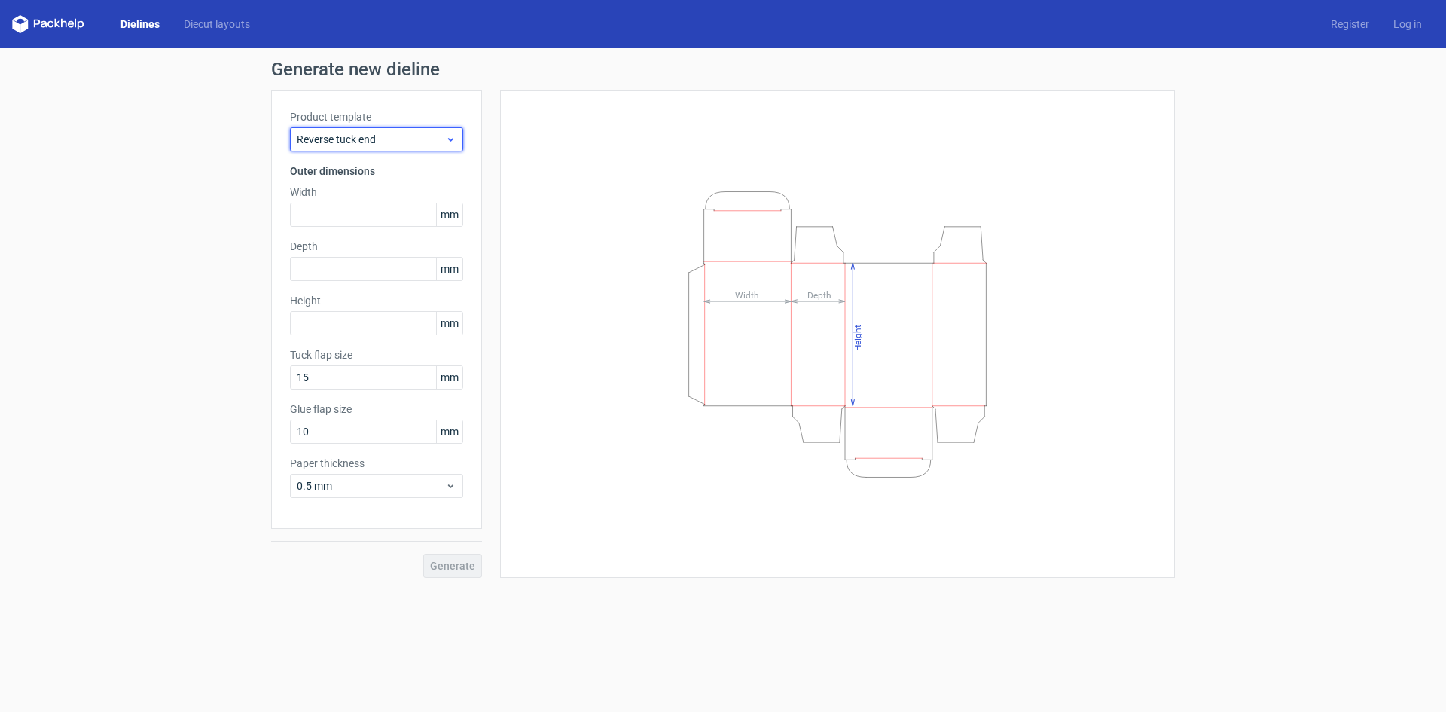
click at [407, 136] on span "Reverse tuck end" at bounding box center [371, 139] width 148 height 15
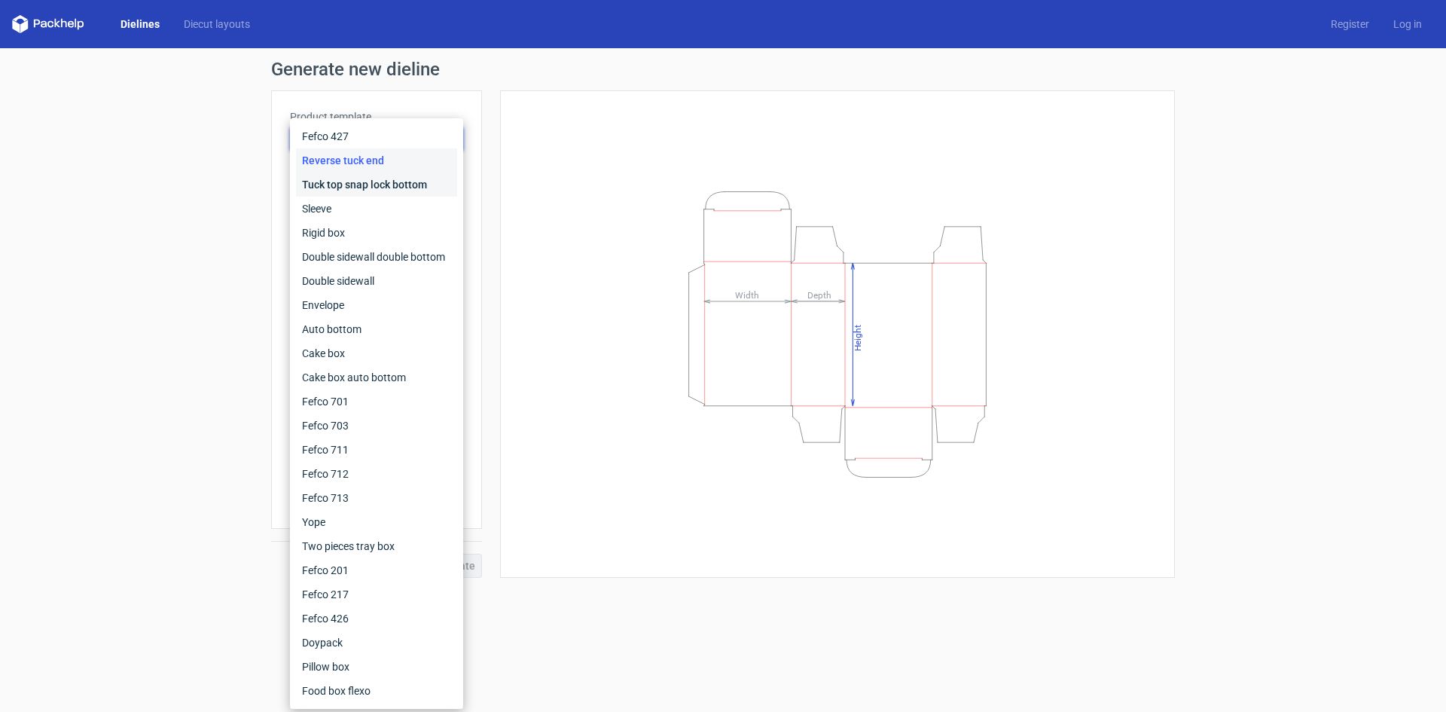
click at [400, 191] on div "Tuck top snap lock bottom" at bounding box center [376, 185] width 161 height 24
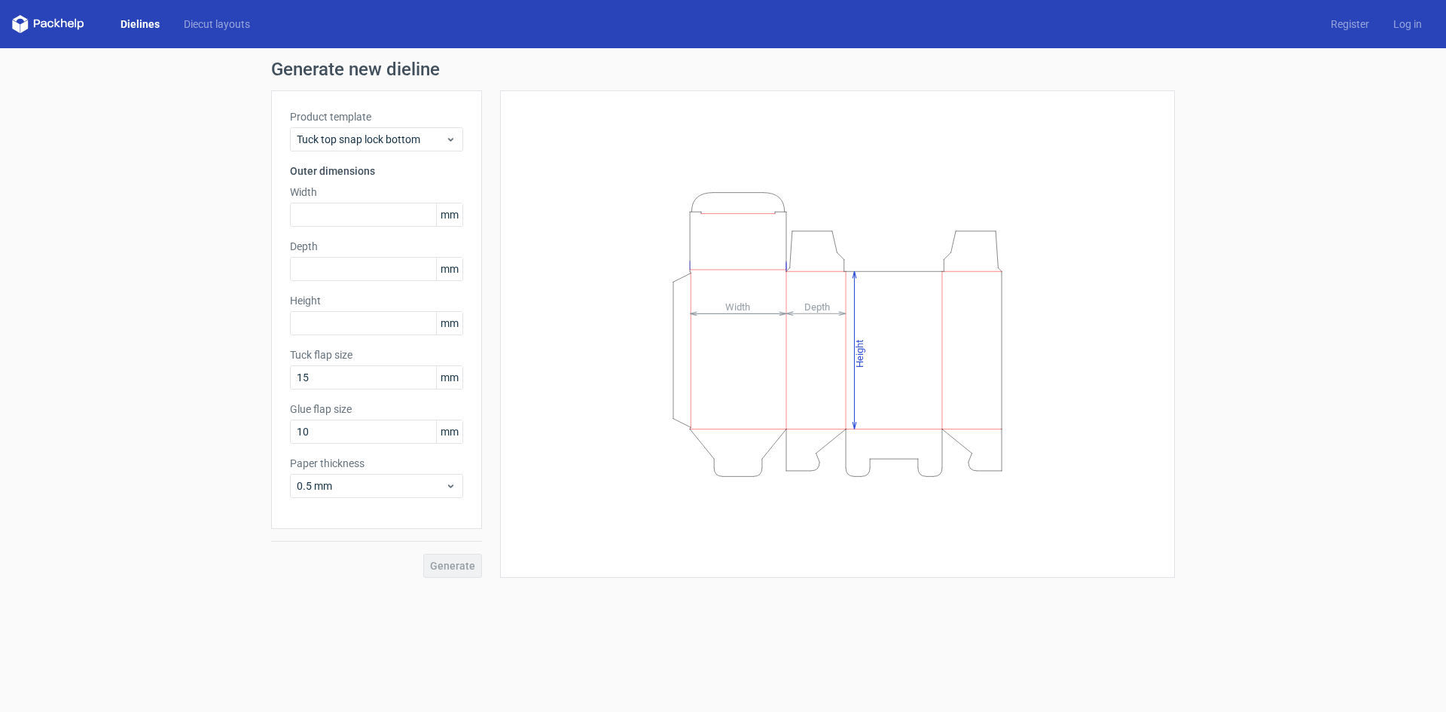
click at [1067, 475] on div "Height Depth Width" at bounding box center [837, 334] width 637 height 450
